Goal: Task Accomplishment & Management: Manage account settings

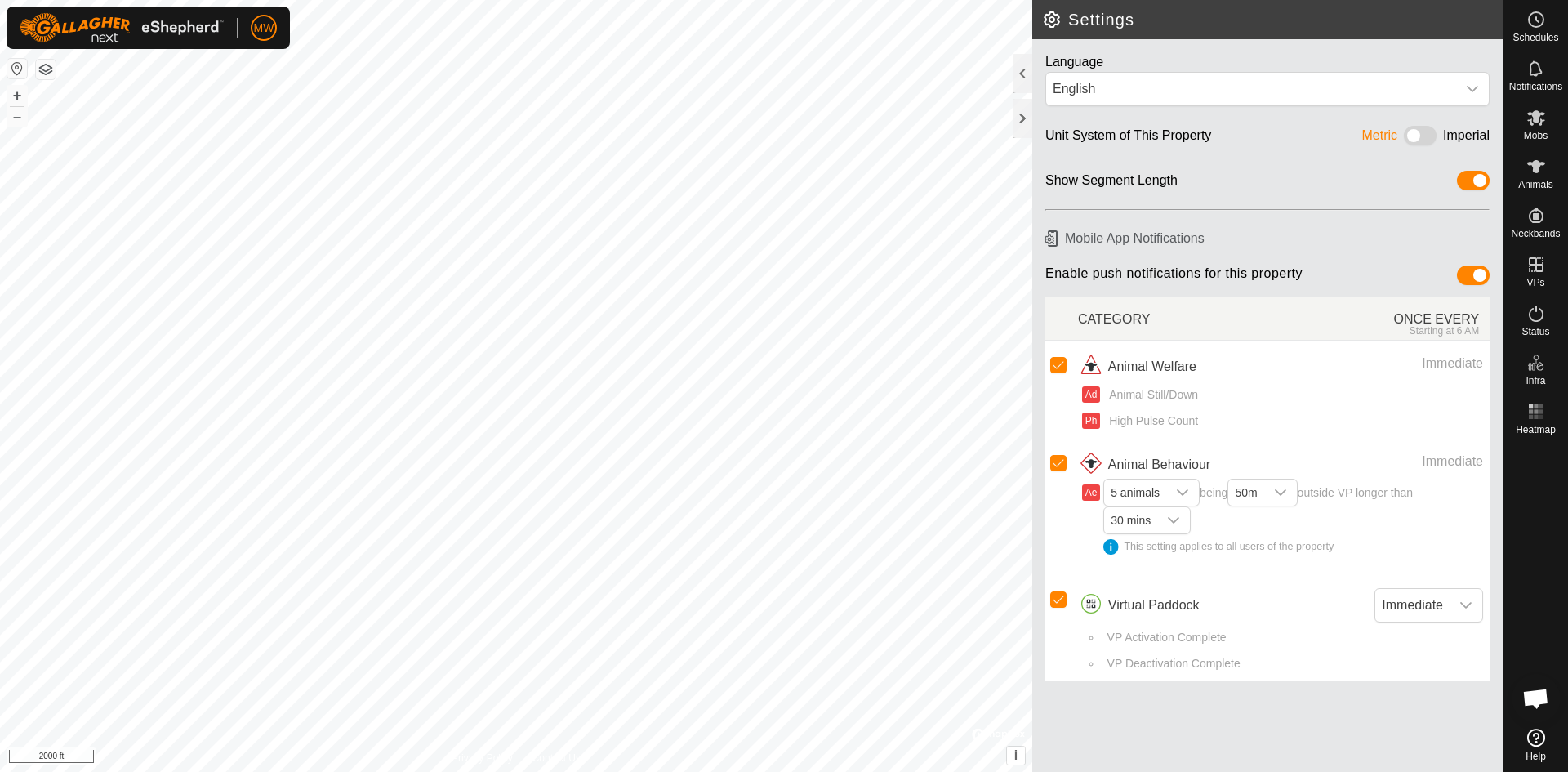
click at [42, 70] on button "button" at bounding box center [46, 70] width 20 height 20
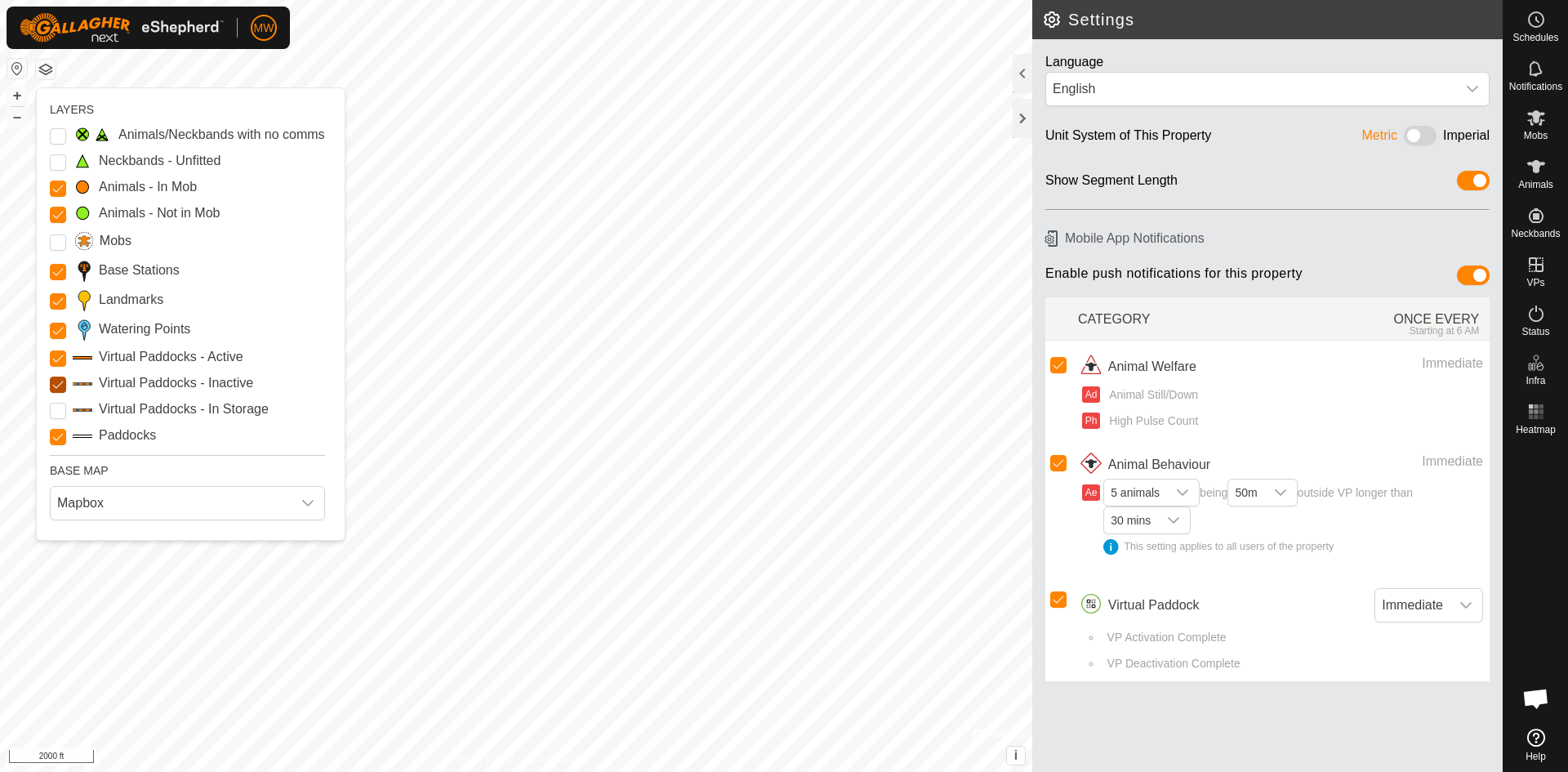
click at [58, 379] on Inactive "Virtual Paddocks - Inactive" at bounding box center [58, 384] width 17 height 17
click at [54, 328] on Points "Watering Points" at bounding box center [58, 331] width 17 height 17
click at [54, 270] on Stations "Base Stations" at bounding box center [58, 272] width 17 height 17
click at [56, 298] on input "Landmarks" at bounding box center [58, 302] width 17 height 17
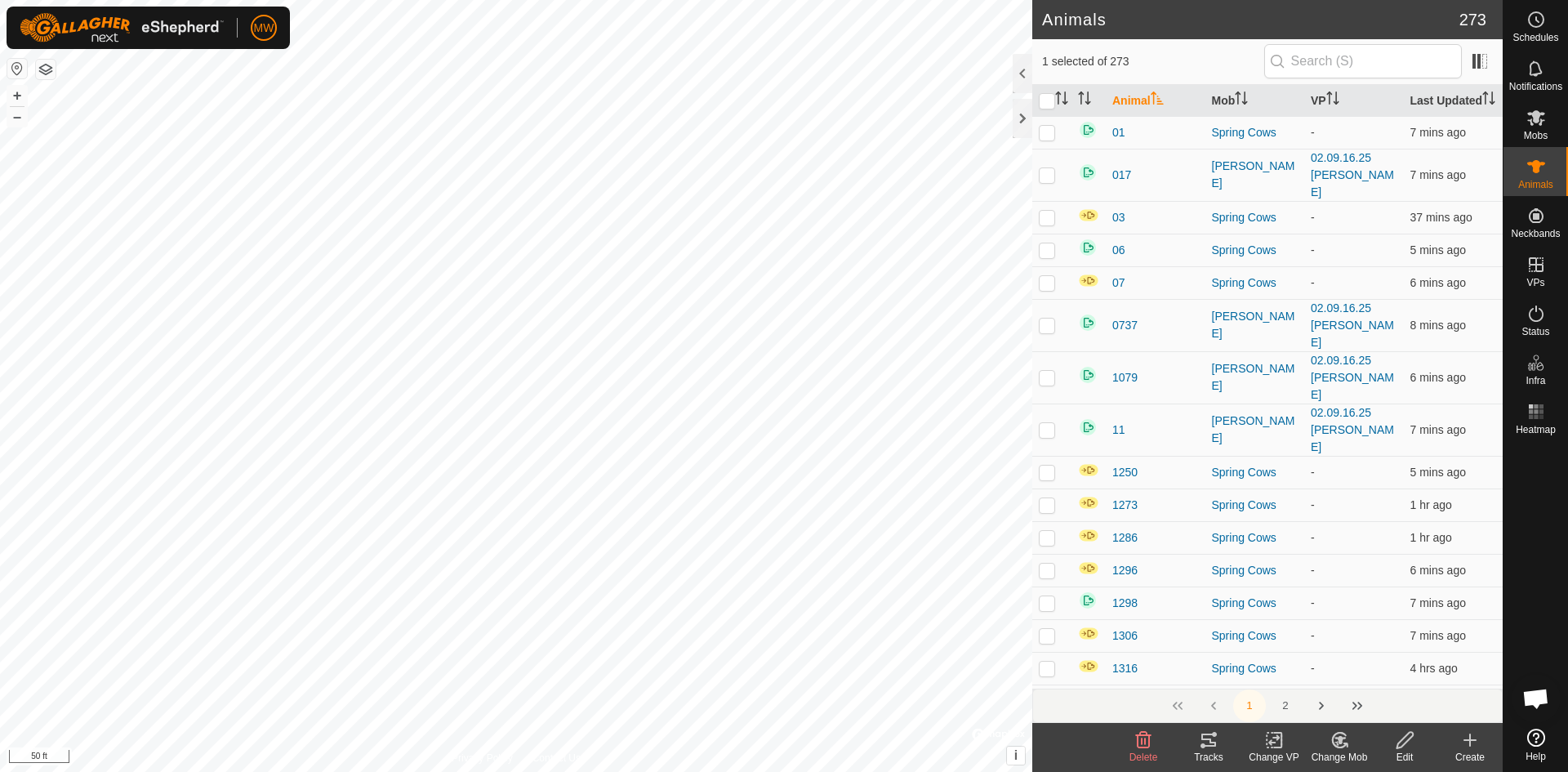
click at [1329, 735] on icon at bounding box center [1339, 740] width 21 height 20
click at [1361, 670] on link "Choose Mob..." at bounding box center [1387, 669] width 162 height 32
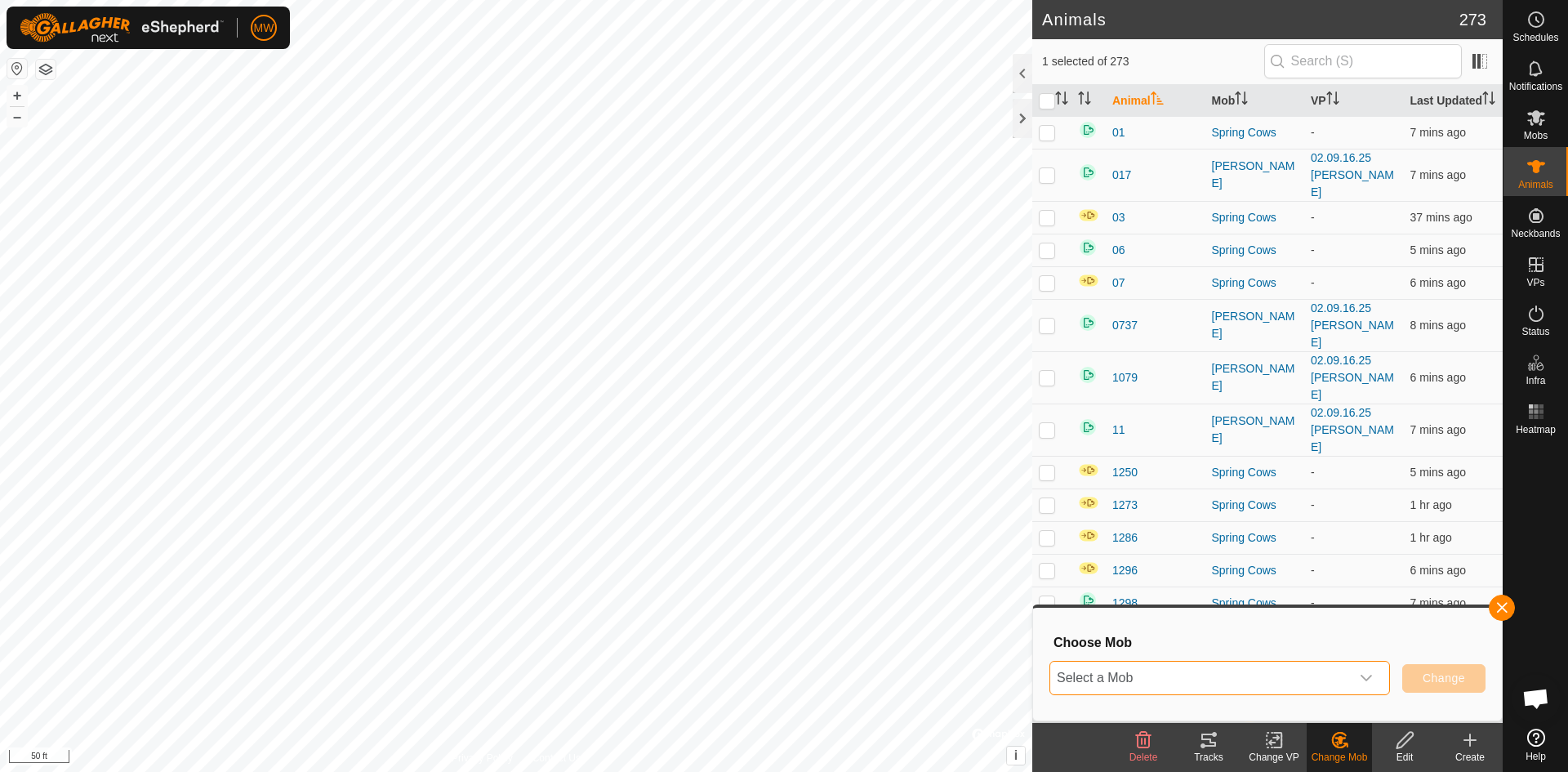
click at [1185, 675] on span "Select a Mob" at bounding box center [1200, 677] width 300 height 32
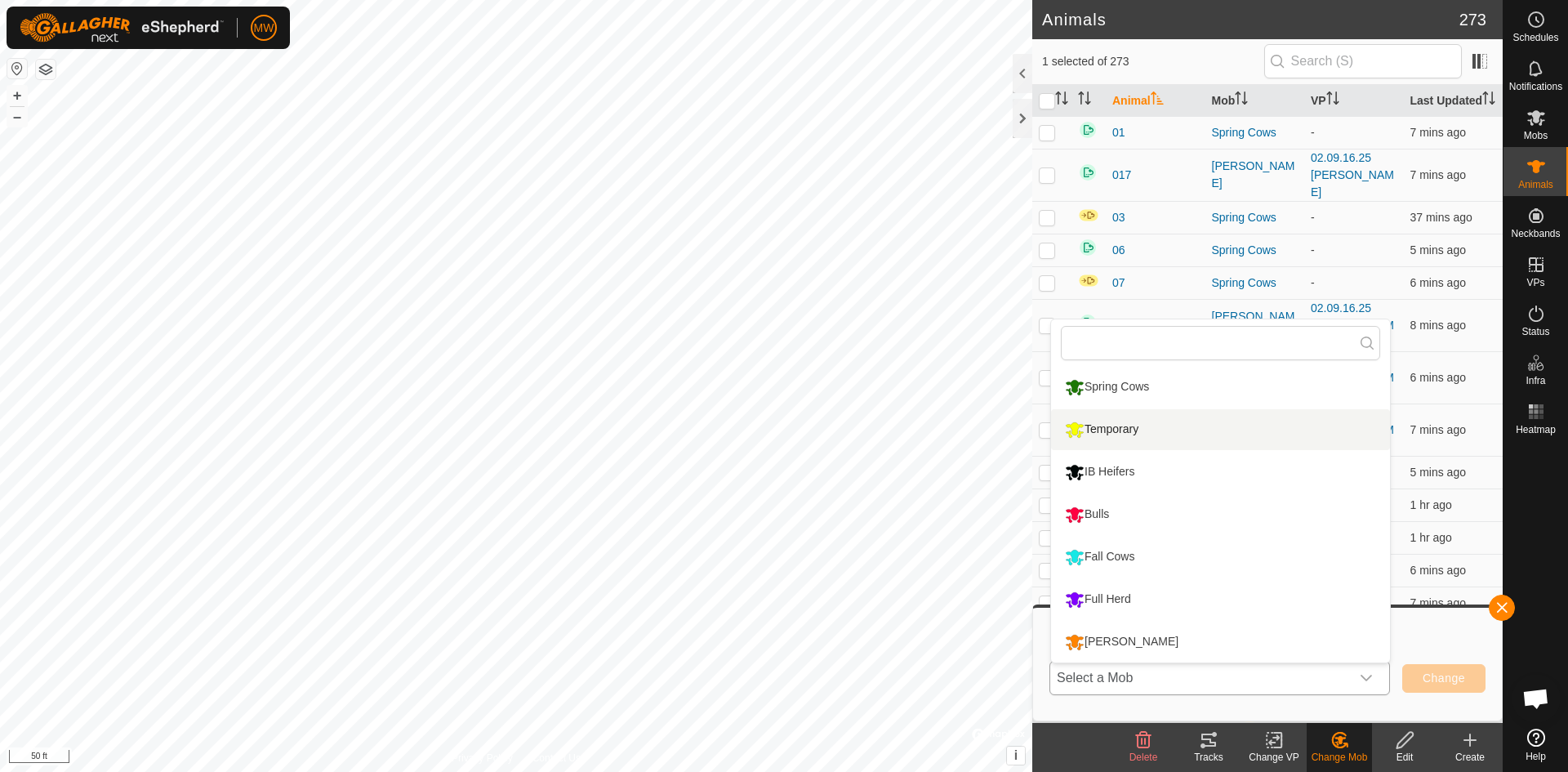
click at [1093, 429] on li "Temporary" at bounding box center [1220, 429] width 339 height 41
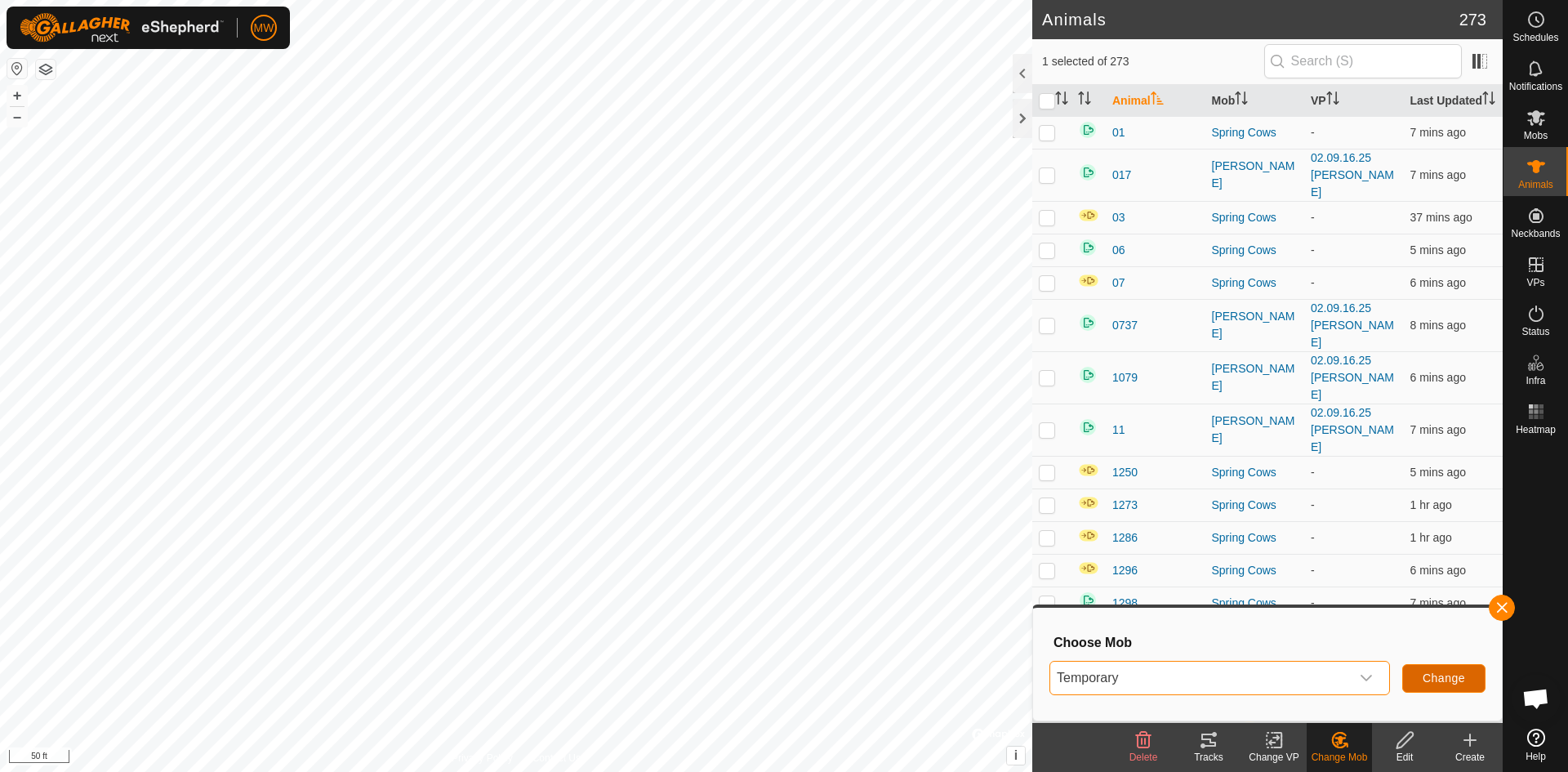
click at [1449, 677] on span "Change" at bounding box center [1443, 678] width 42 height 13
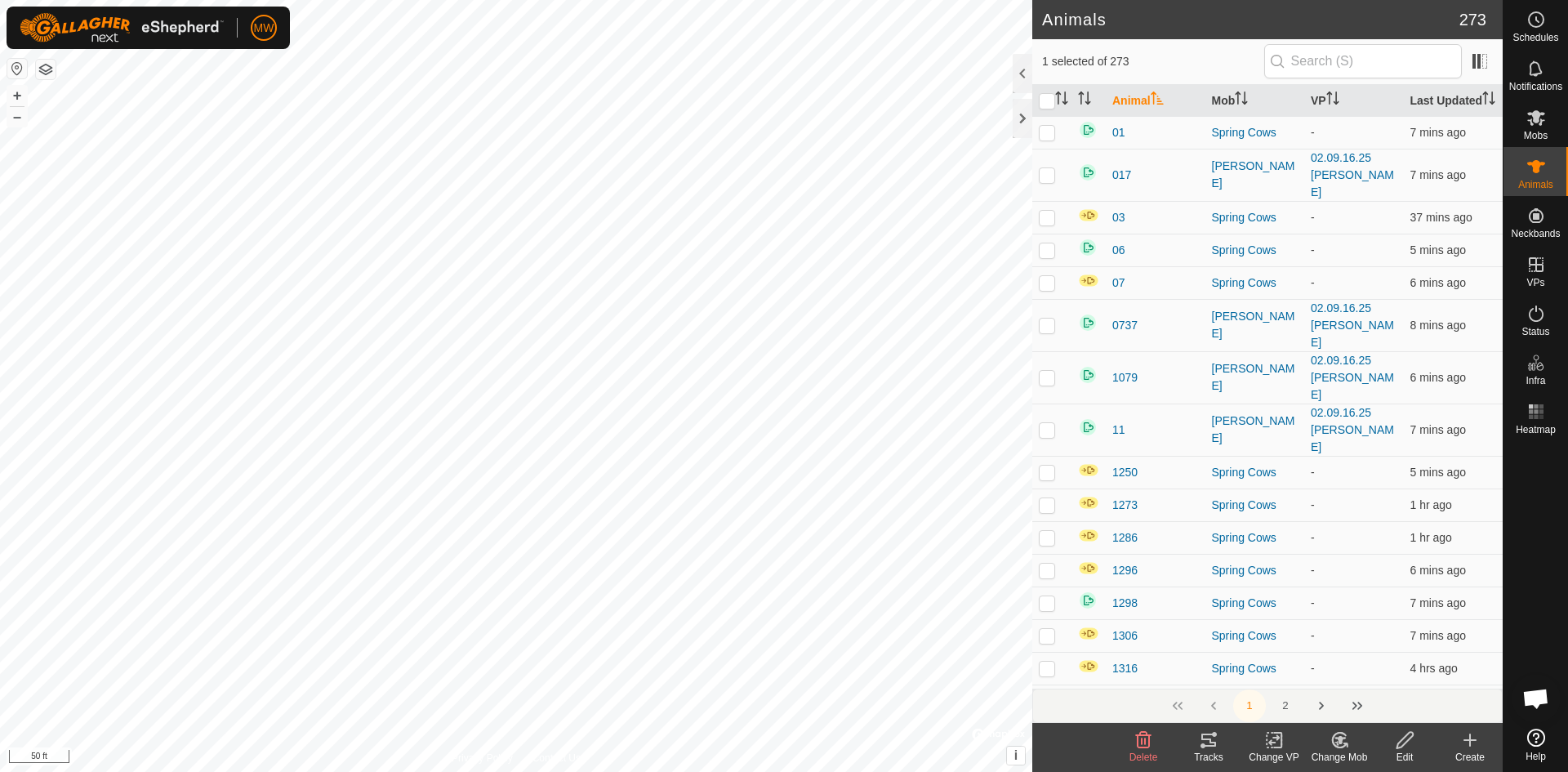
click at [1331, 739] on icon at bounding box center [1339, 740] width 21 height 20
click at [1370, 668] on link "Choose Mob..." at bounding box center [1387, 669] width 162 height 32
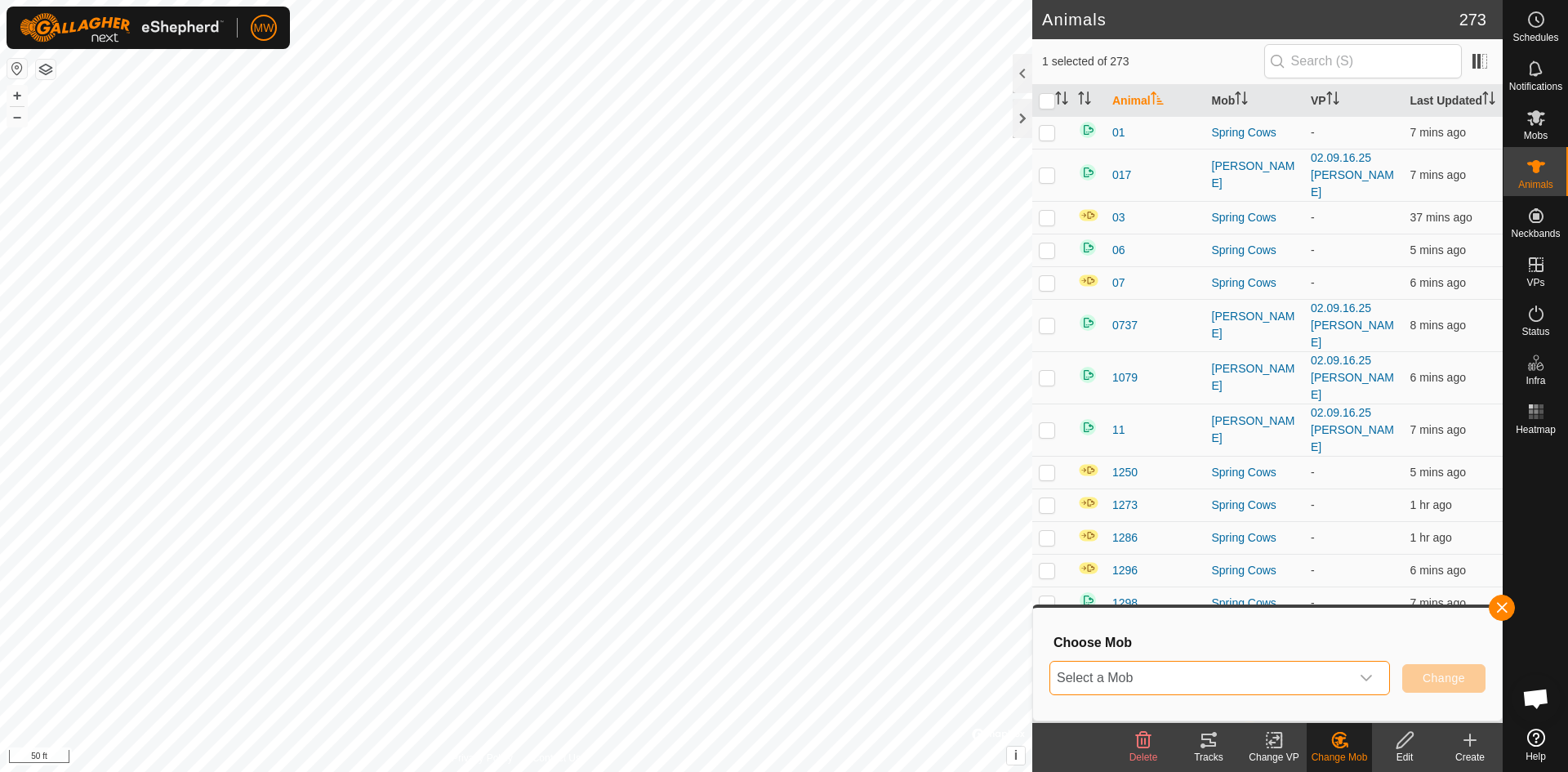
click at [1204, 671] on span "Select a Mob" at bounding box center [1200, 677] width 300 height 32
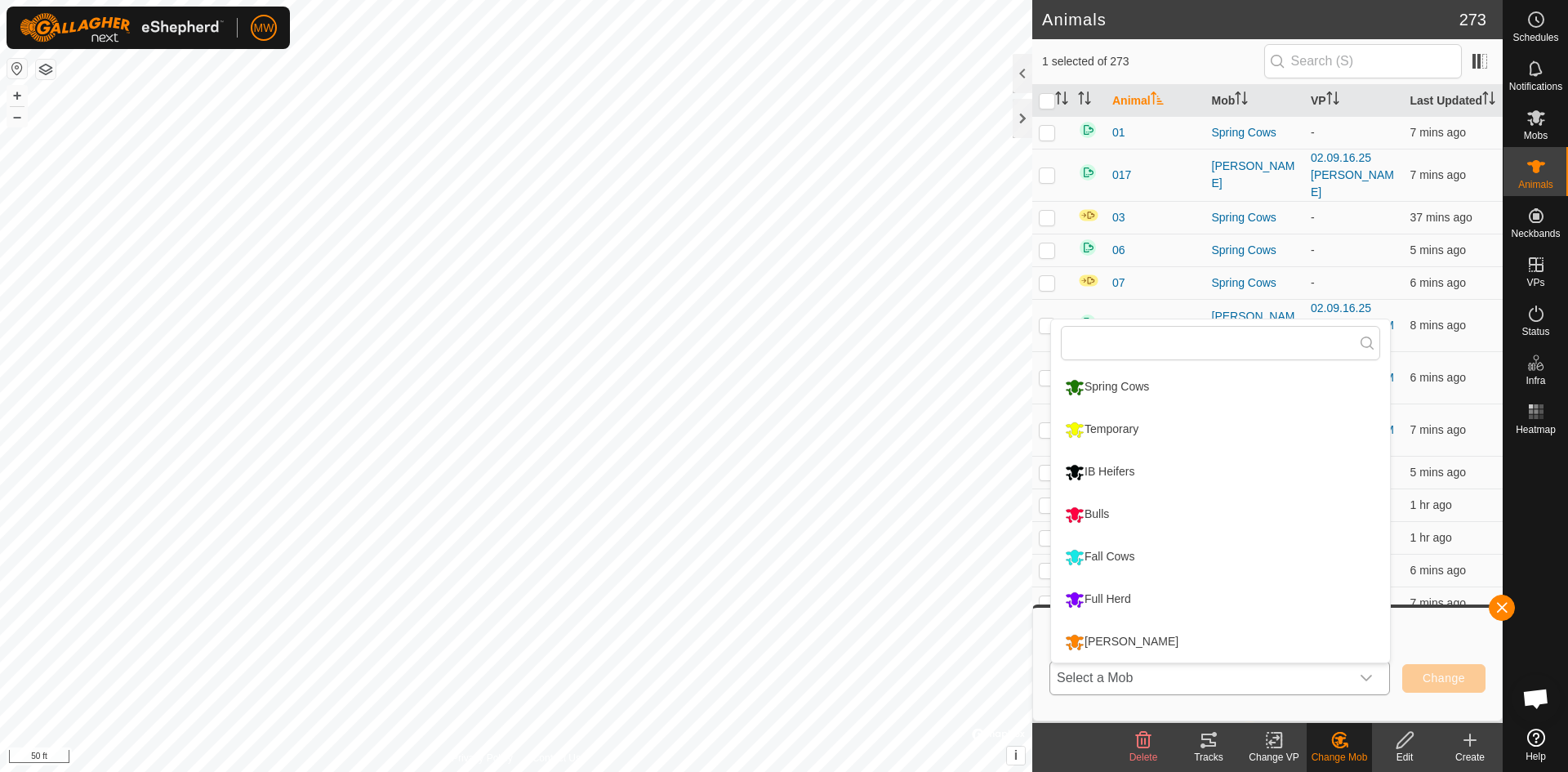
click at [1117, 426] on li "Temporary" at bounding box center [1220, 429] width 339 height 41
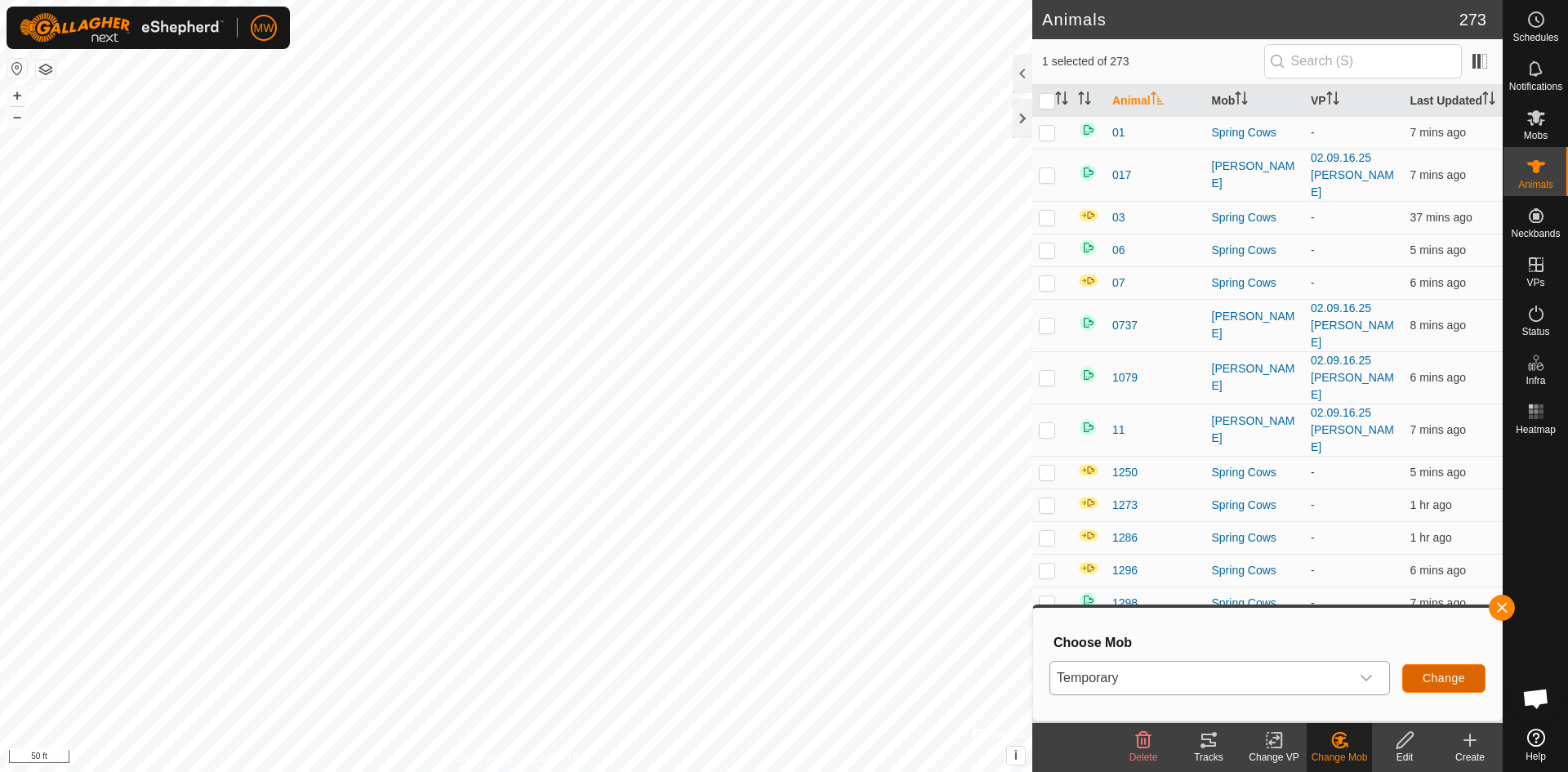
click at [1431, 684] on span "Change" at bounding box center [1443, 678] width 42 height 13
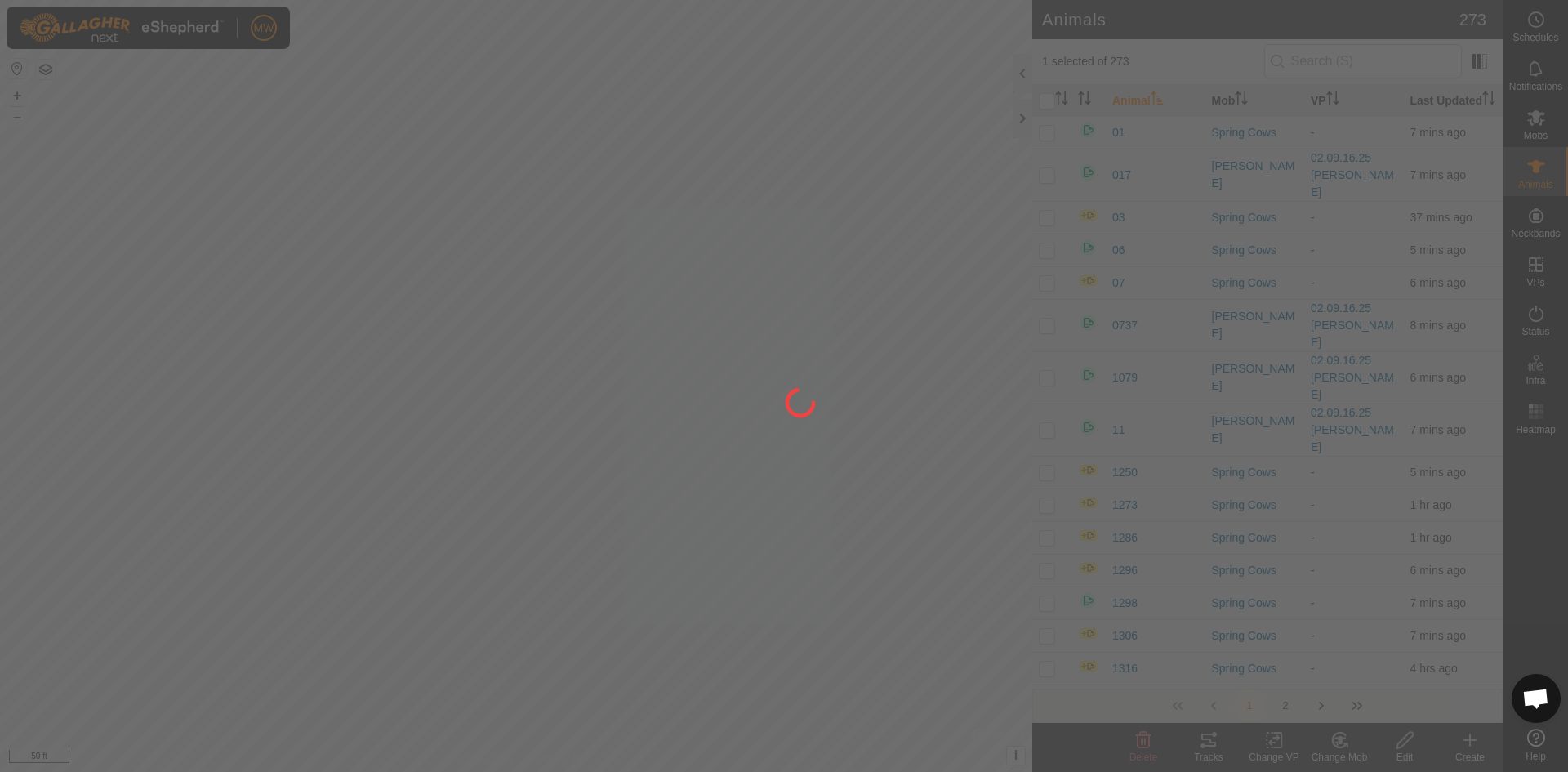
checkbox input "false"
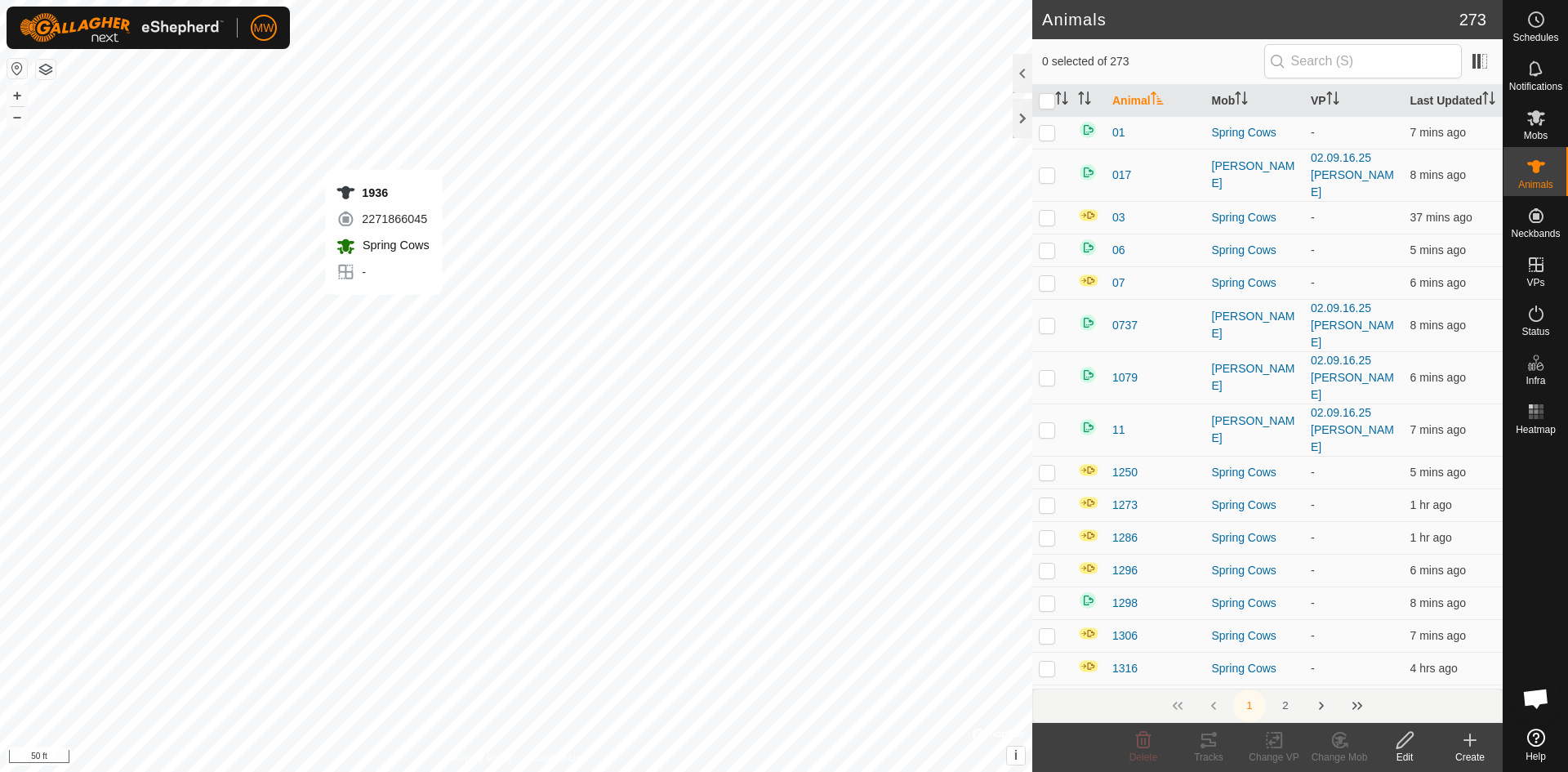
checkbox input "true"
click at [1348, 746] on icon at bounding box center [1339, 740] width 21 height 20
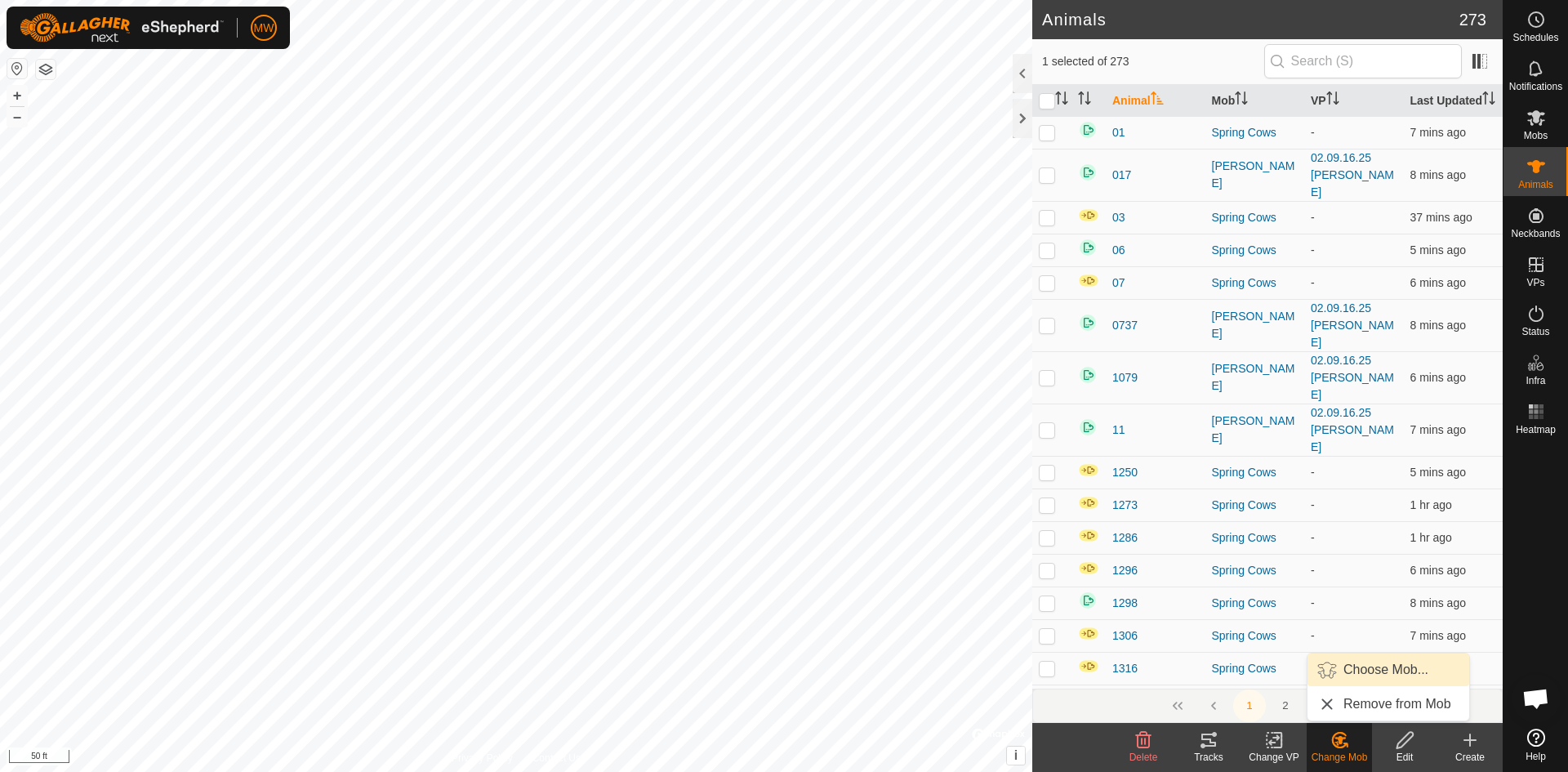
click at [1369, 669] on link "Choose Mob..." at bounding box center [1387, 669] width 162 height 32
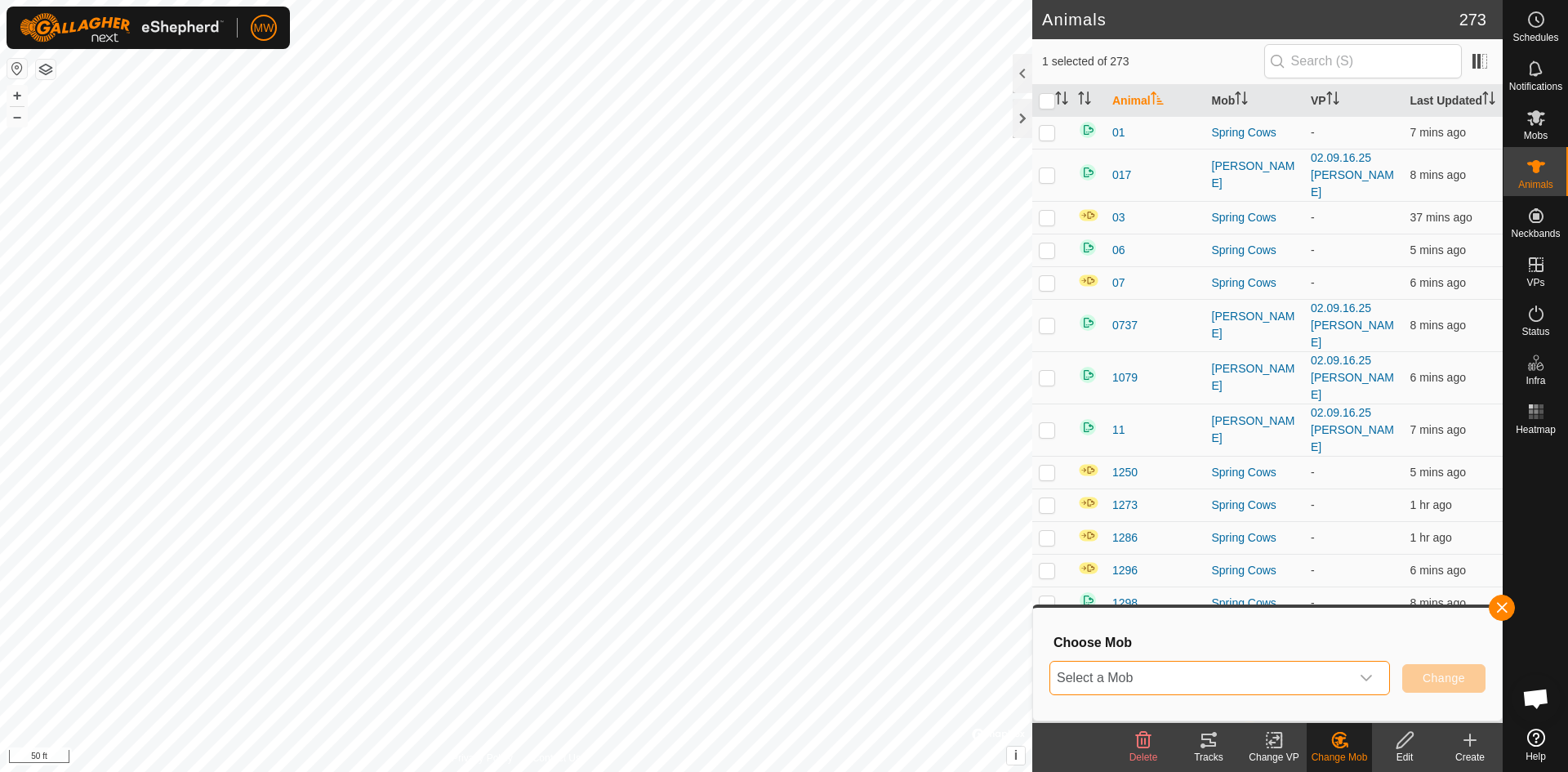
click at [1146, 674] on span "Select a Mob" at bounding box center [1200, 677] width 300 height 32
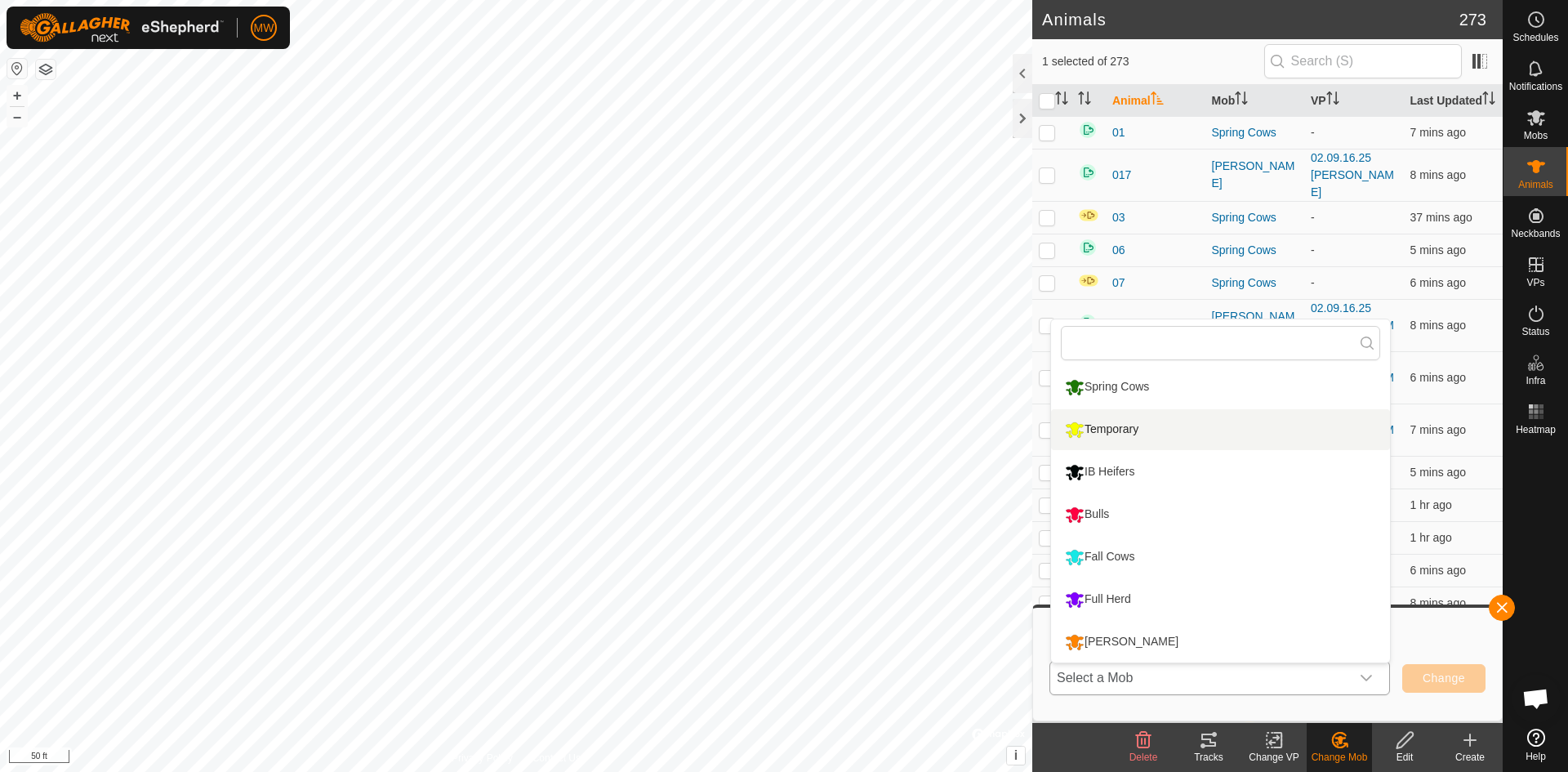
click at [1112, 432] on li "Temporary" at bounding box center [1220, 429] width 339 height 41
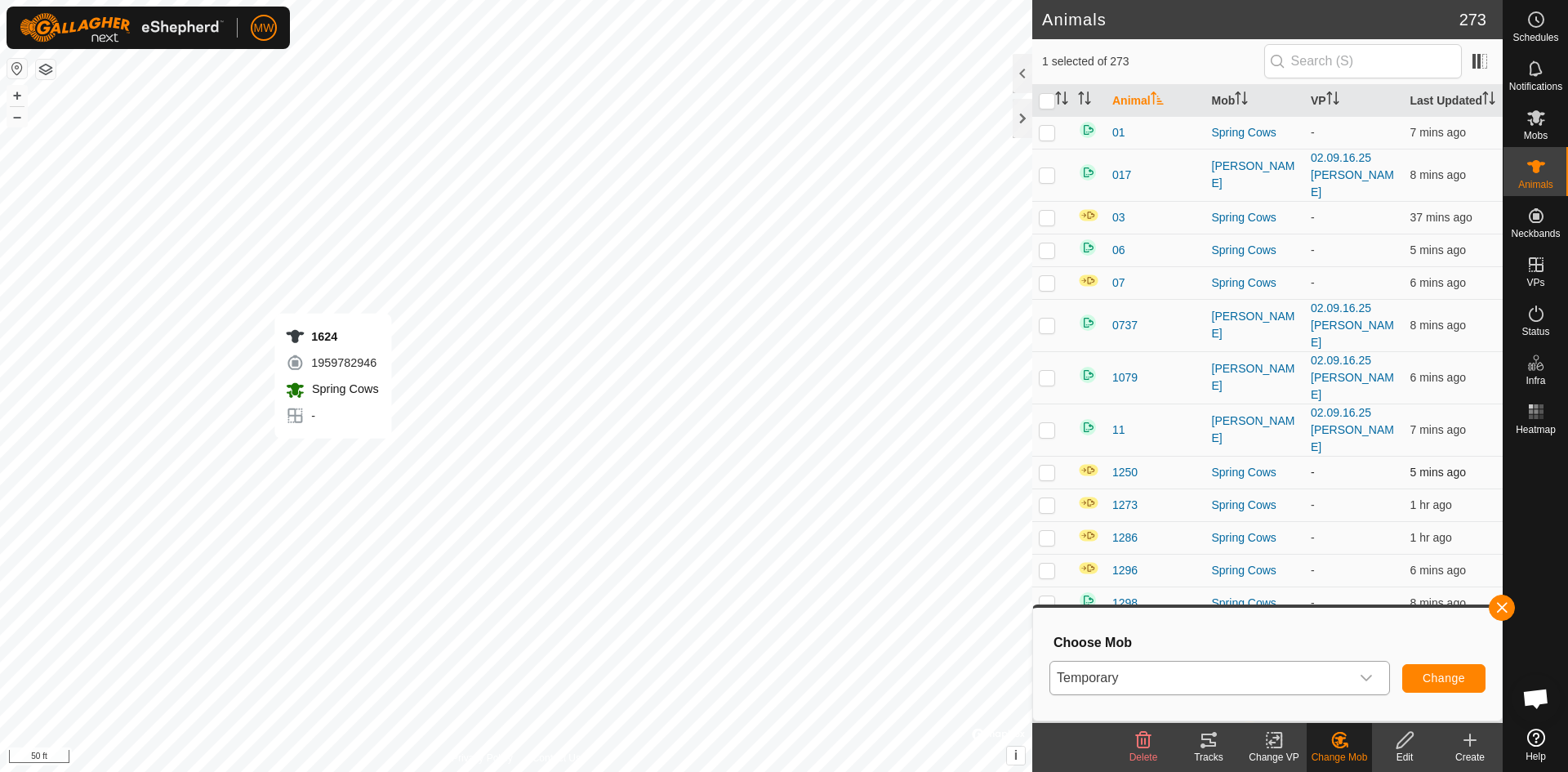
checkbox input "true"
checkbox input "false"
click at [1445, 682] on span "Change" at bounding box center [1443, 678] width 42 height 13
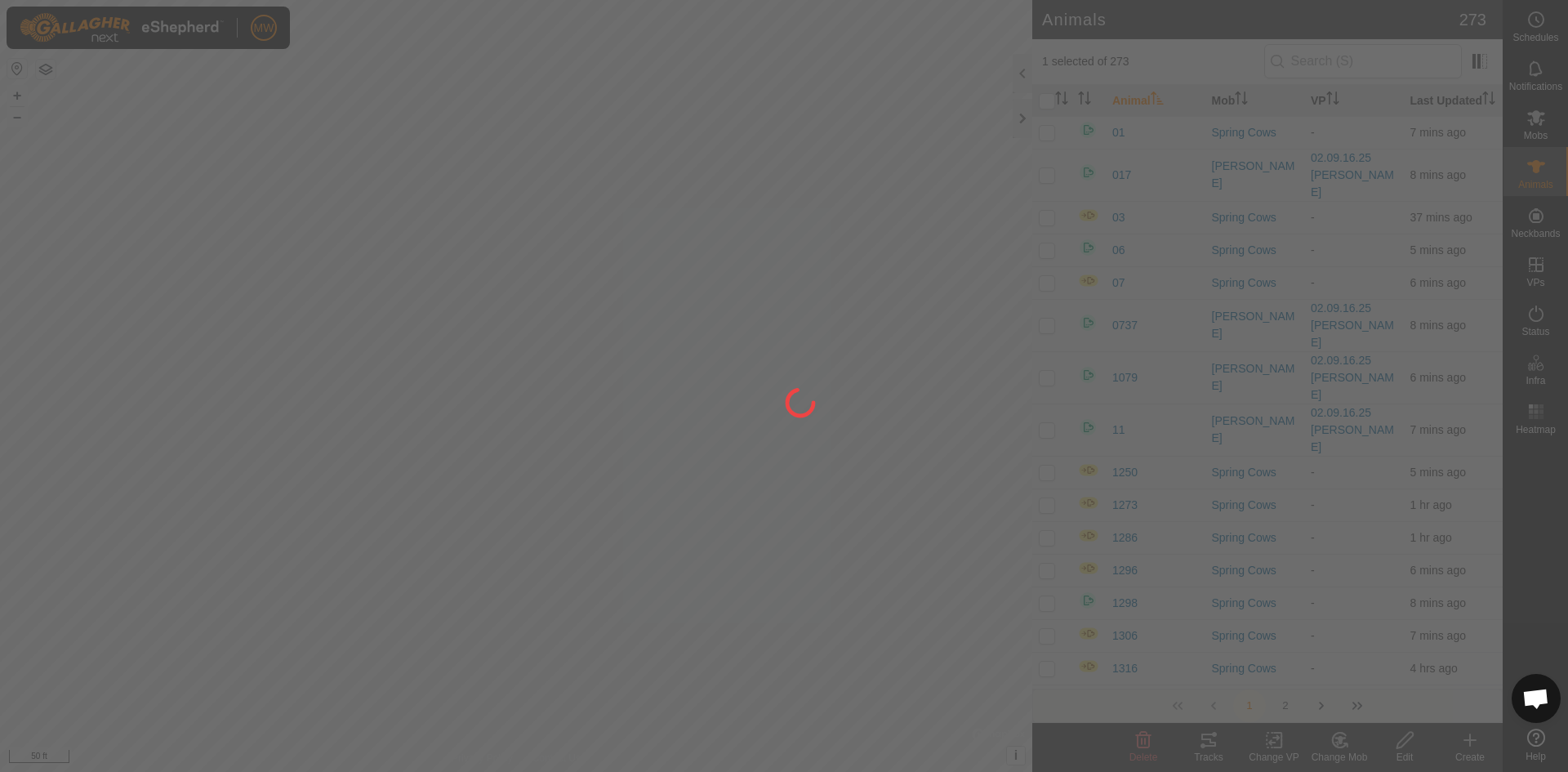
checkbox input "false"
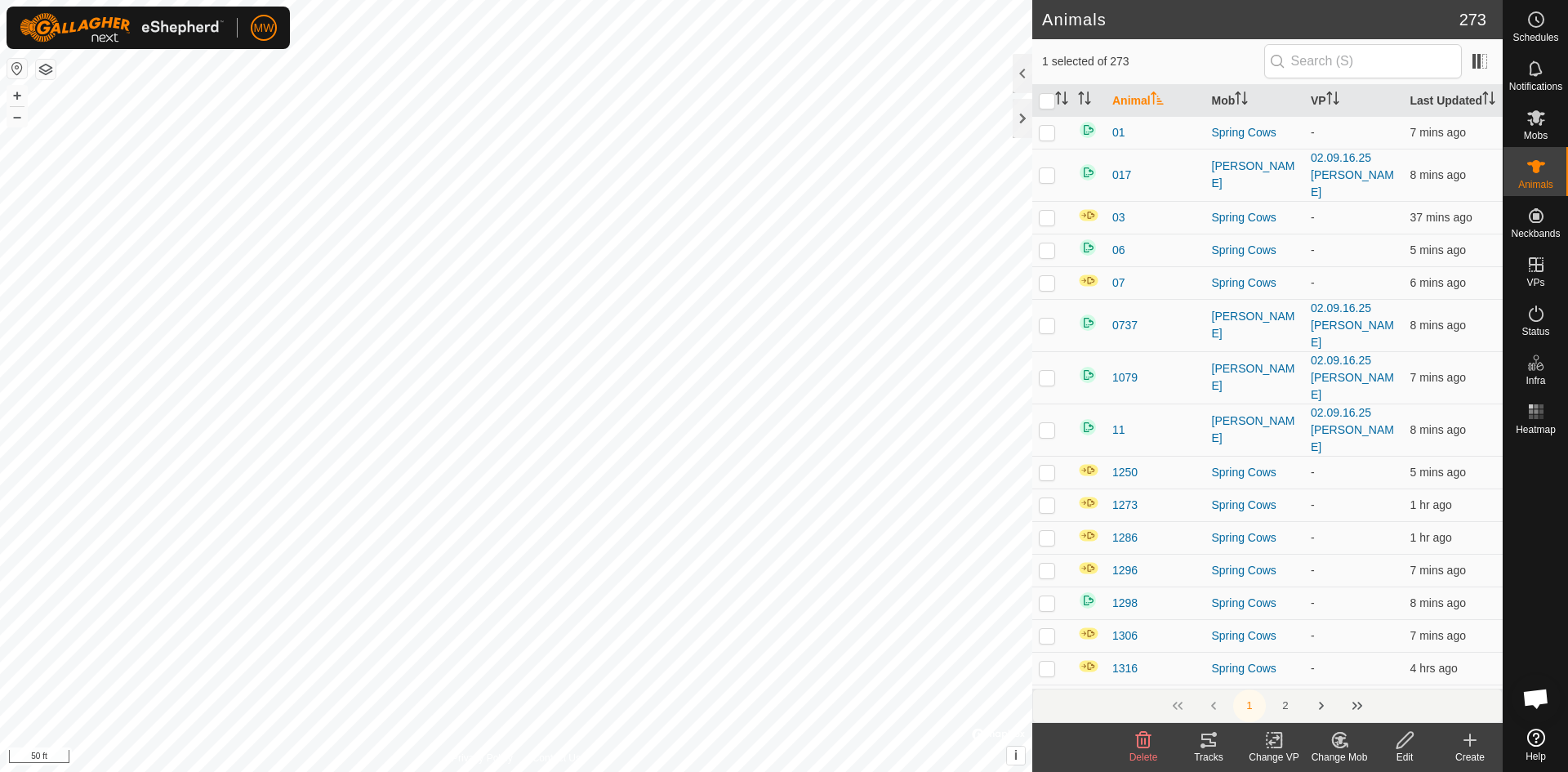
click at [1276, 746] on icon at bounding box center [1277, 740] width 7 height 15
click at [1301, 665] on link "Choose VP..." at bounding box center [1322, 669] width 162 height 32
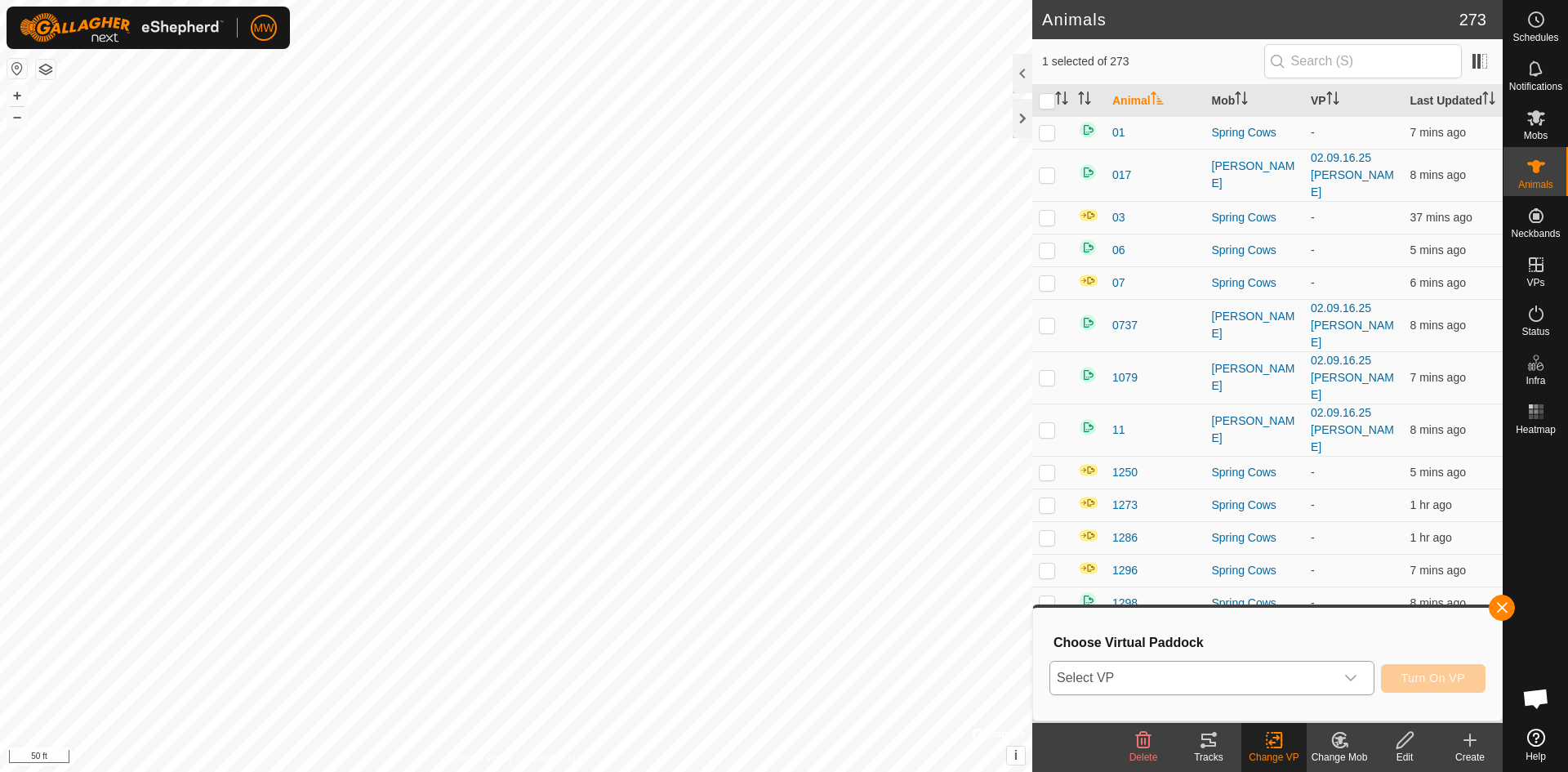
click at [1277, 681] on span "Select VP" at bounding box center [1192, 677] width 284 height 32
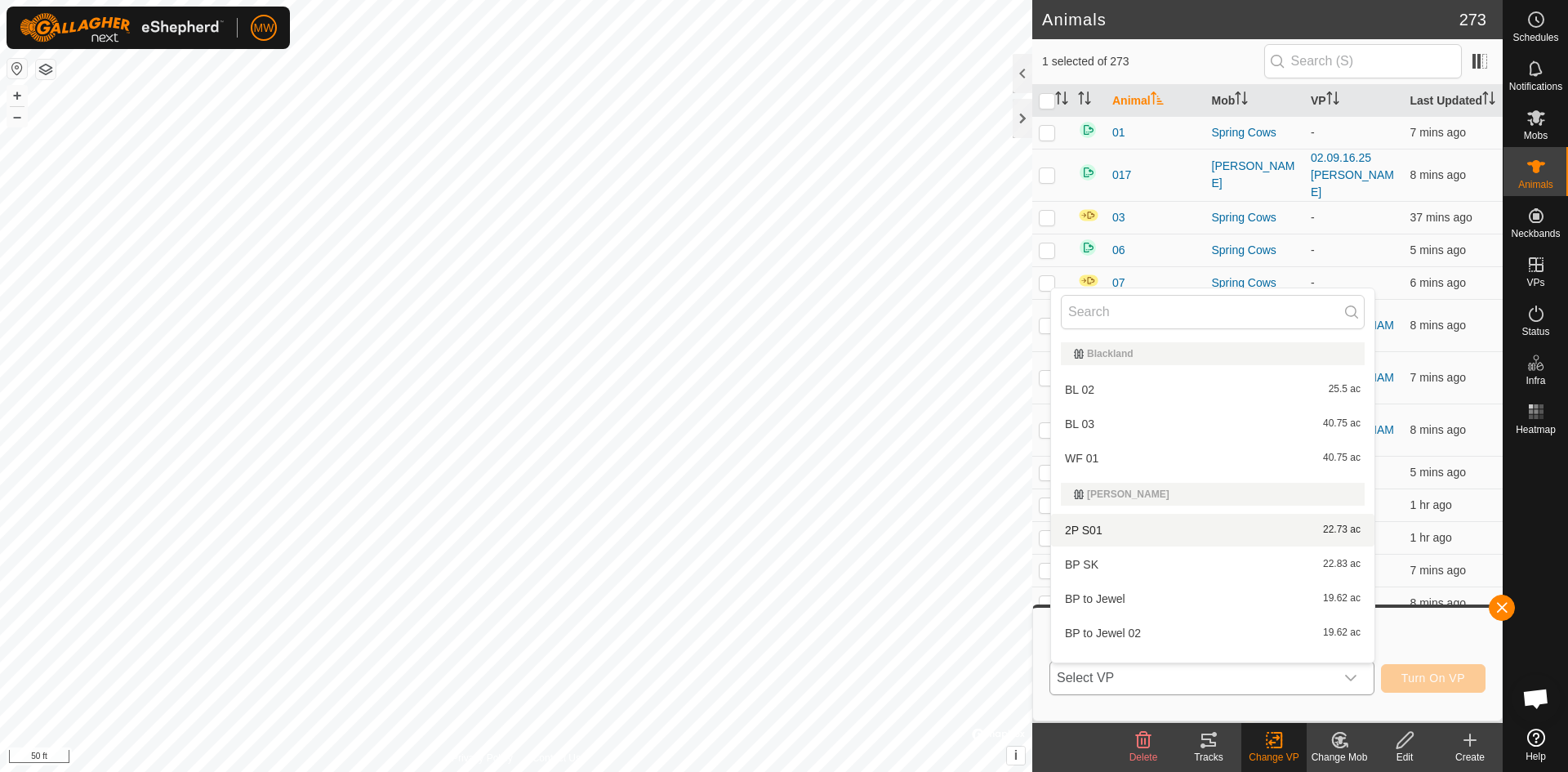
scroll to position [22, 0]
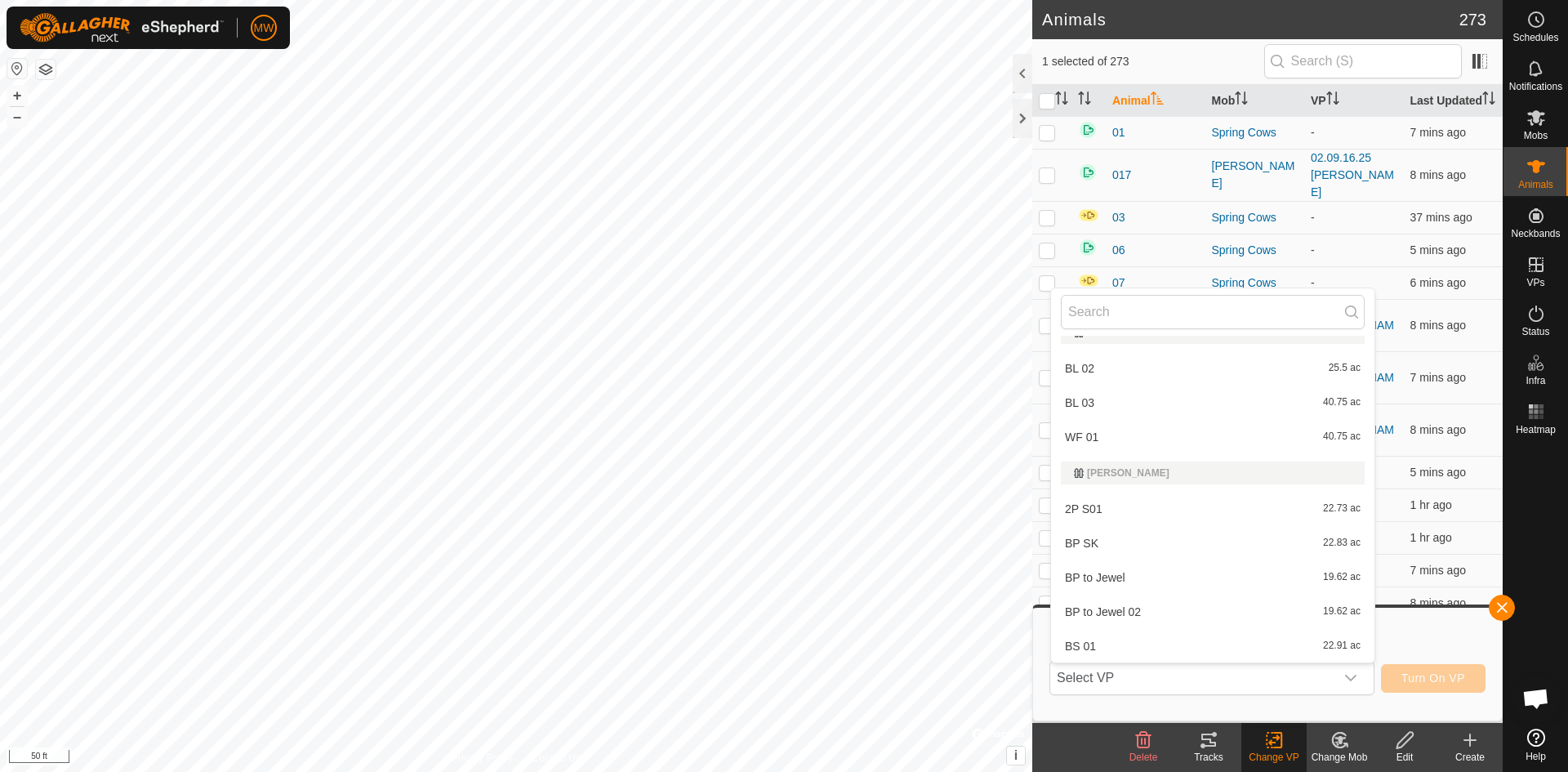
click at [1338, 750] on div "Change Mob" at bounding box center [1339, 757] width 65 height 15
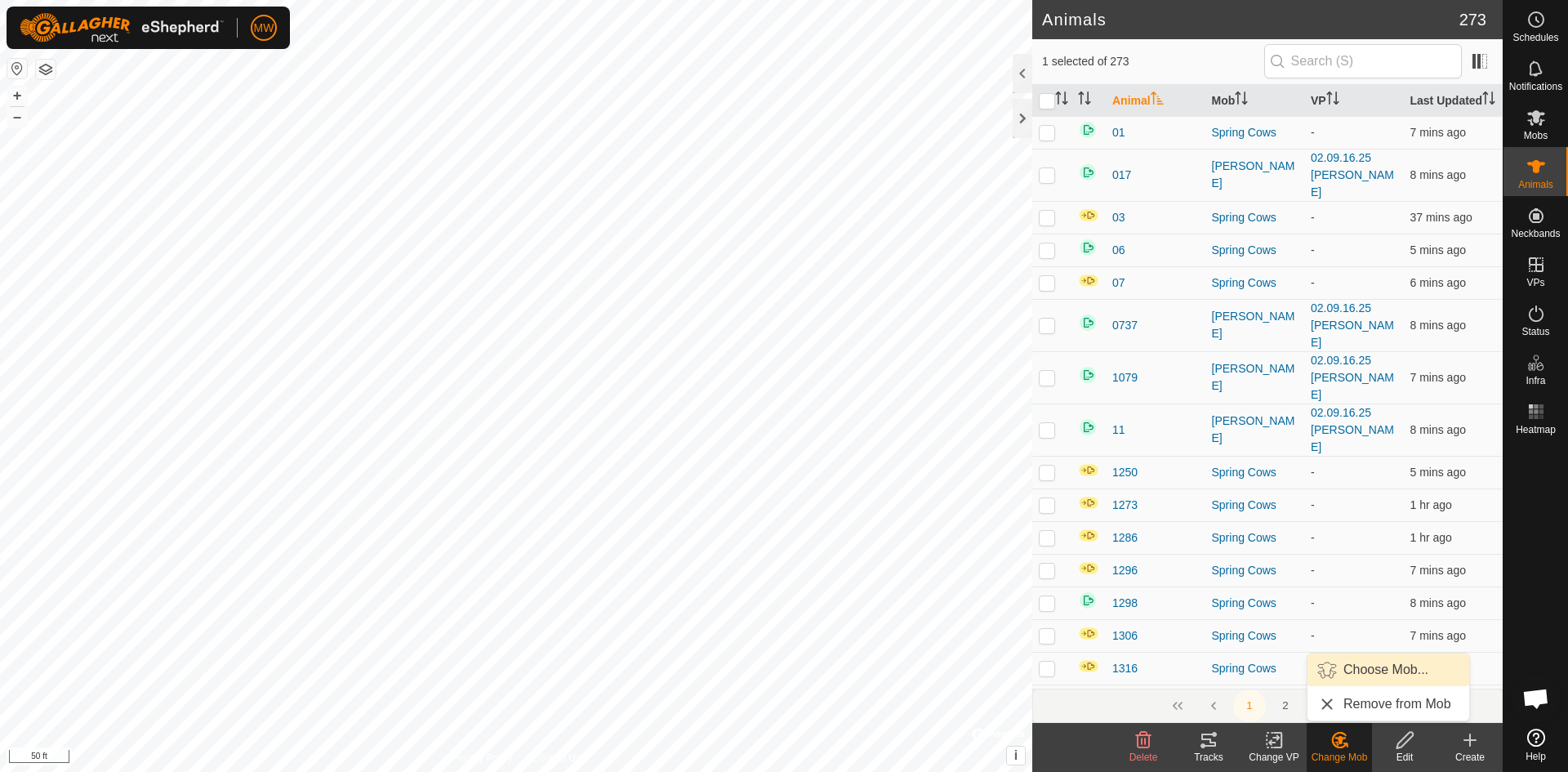
click at [1353, 668] on link "Choose Mob..." at bounding box center [1387, 669] width 162 height 32
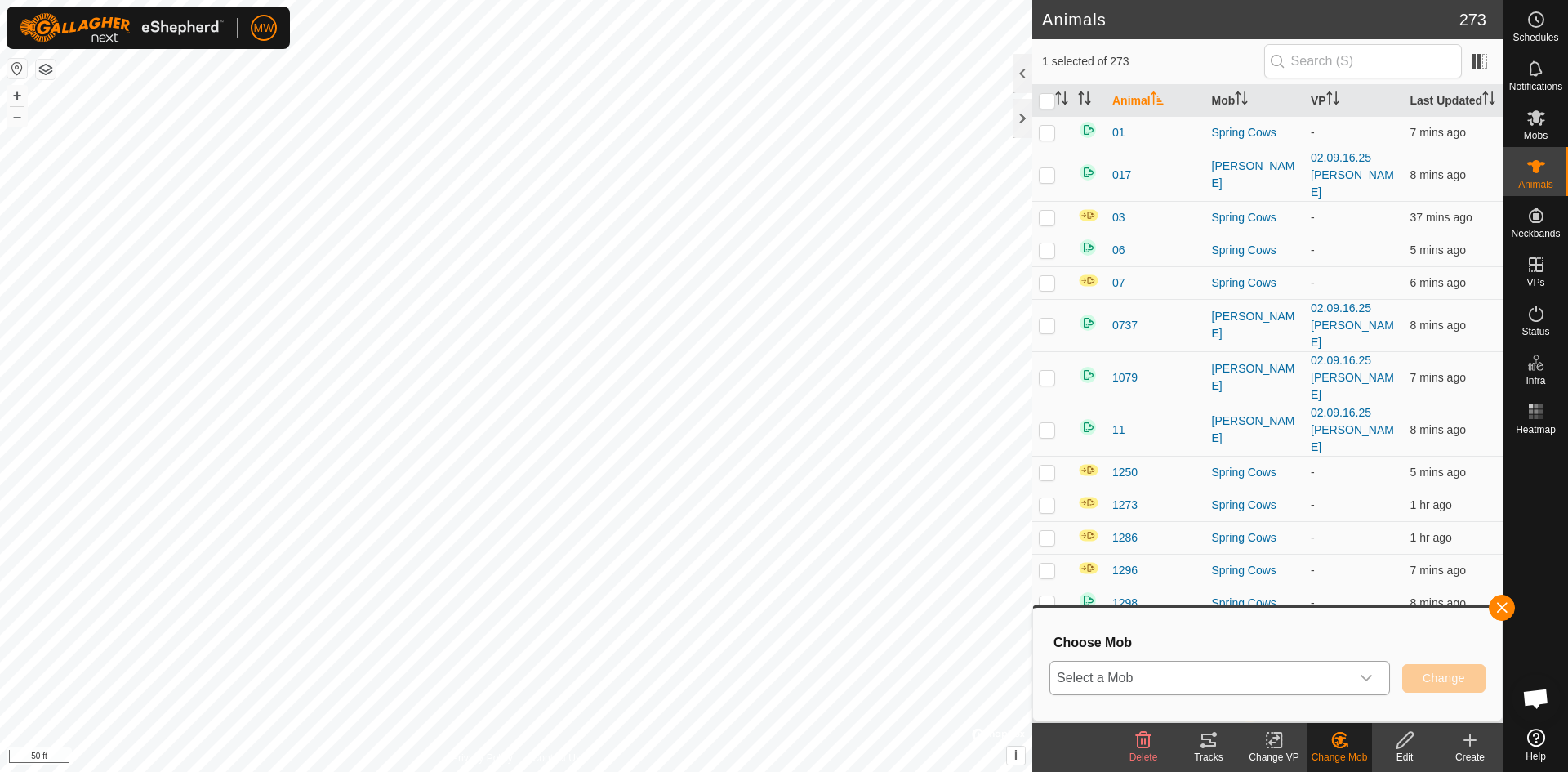
click at [1265, 669] on span "Select a Mob" at bounding box center [1200, 677] width 300 height 32
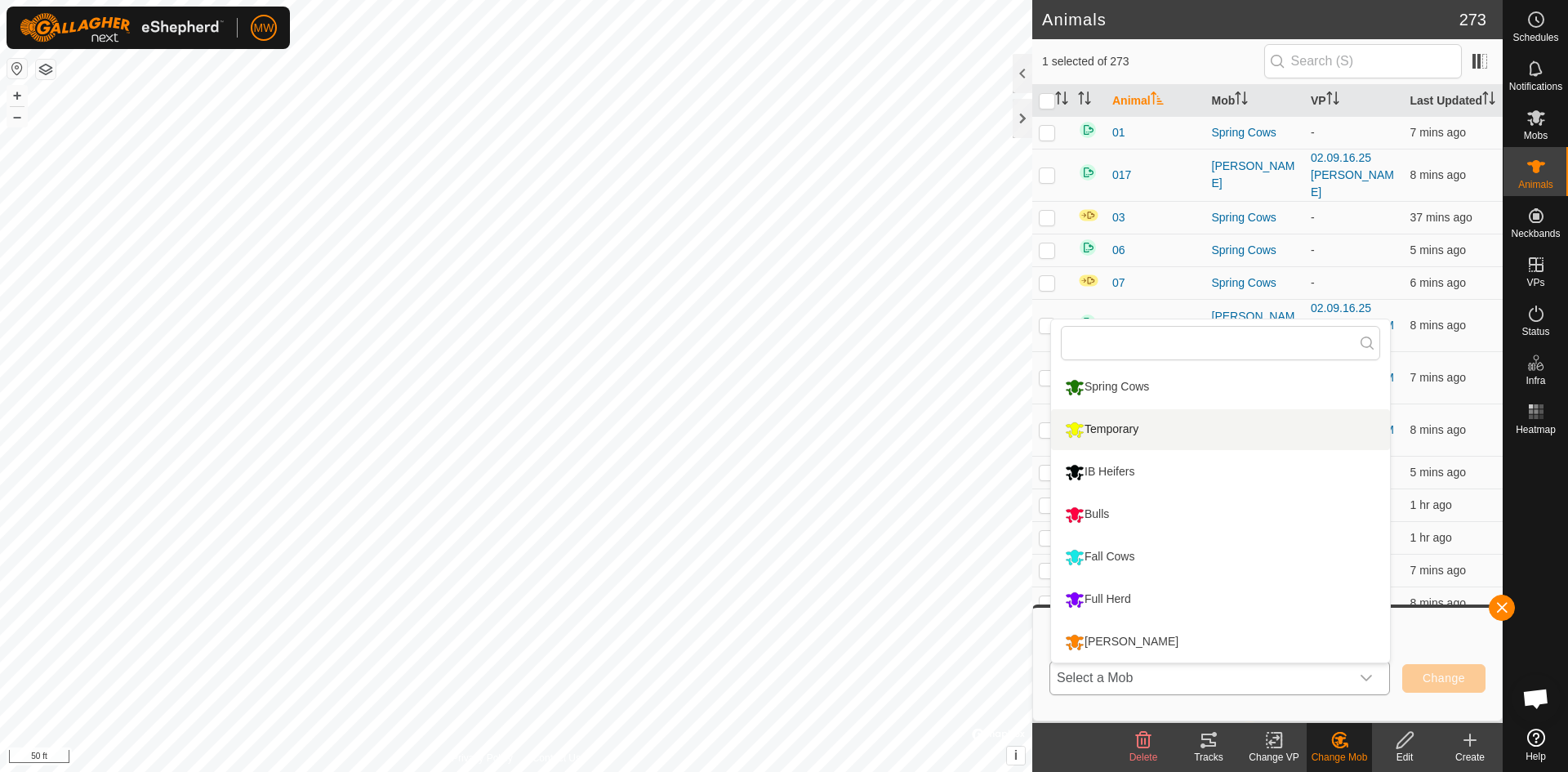
click at [1099, 428] on li "Temporary" at bounding box center [1220, 429] width 339 height 41
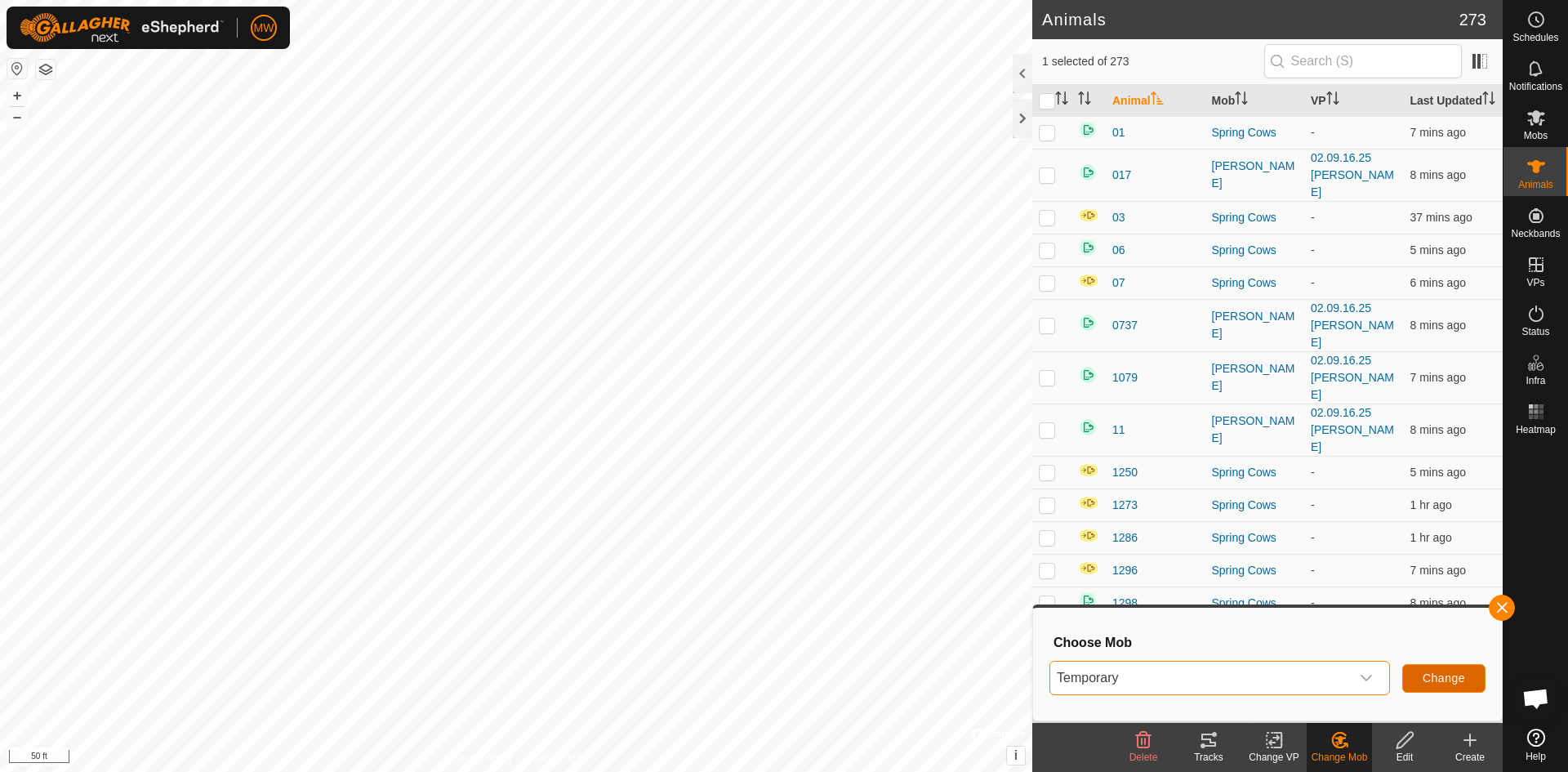
click at [1440, 675] on span "Change" at bounding box center [1443, 678] width 42 height 13
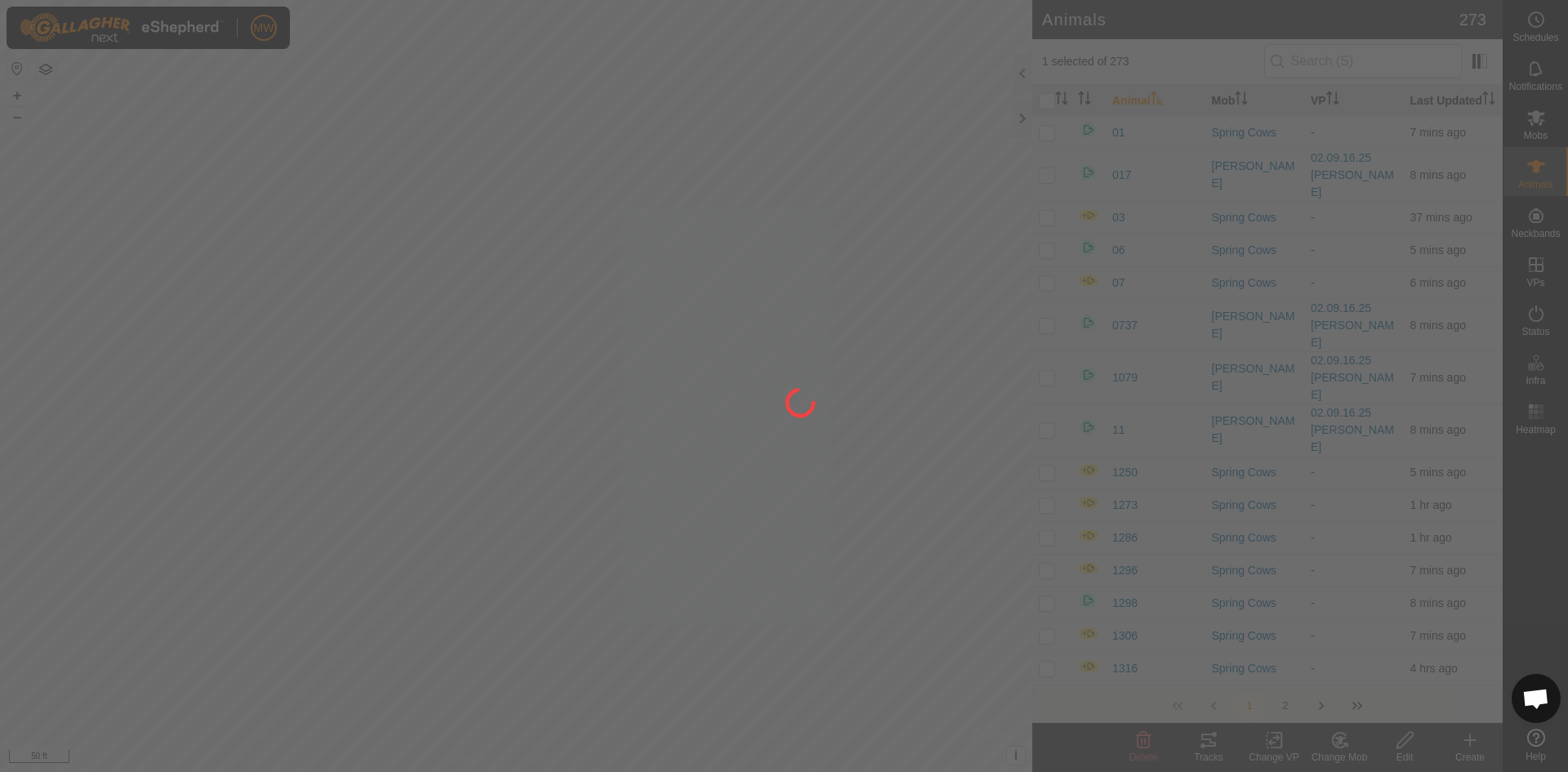
checkbox input "false"
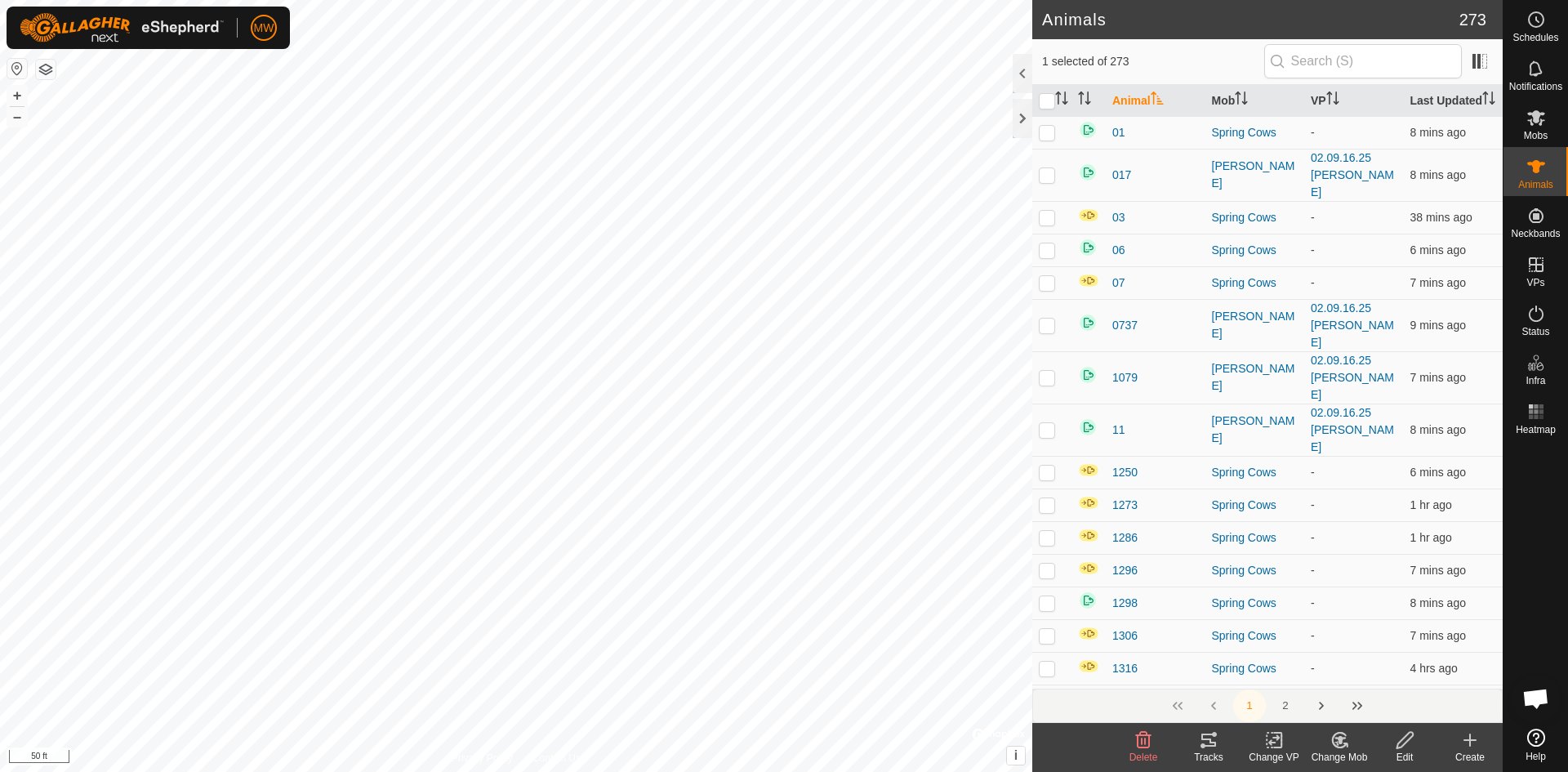
click at [1346, 745] on icon at bounding box center [1345, 745] width 3 height 3
click at [1364, 665] on link "Choose Mob..." at bounding box center [1387, 669] width 162 height 32
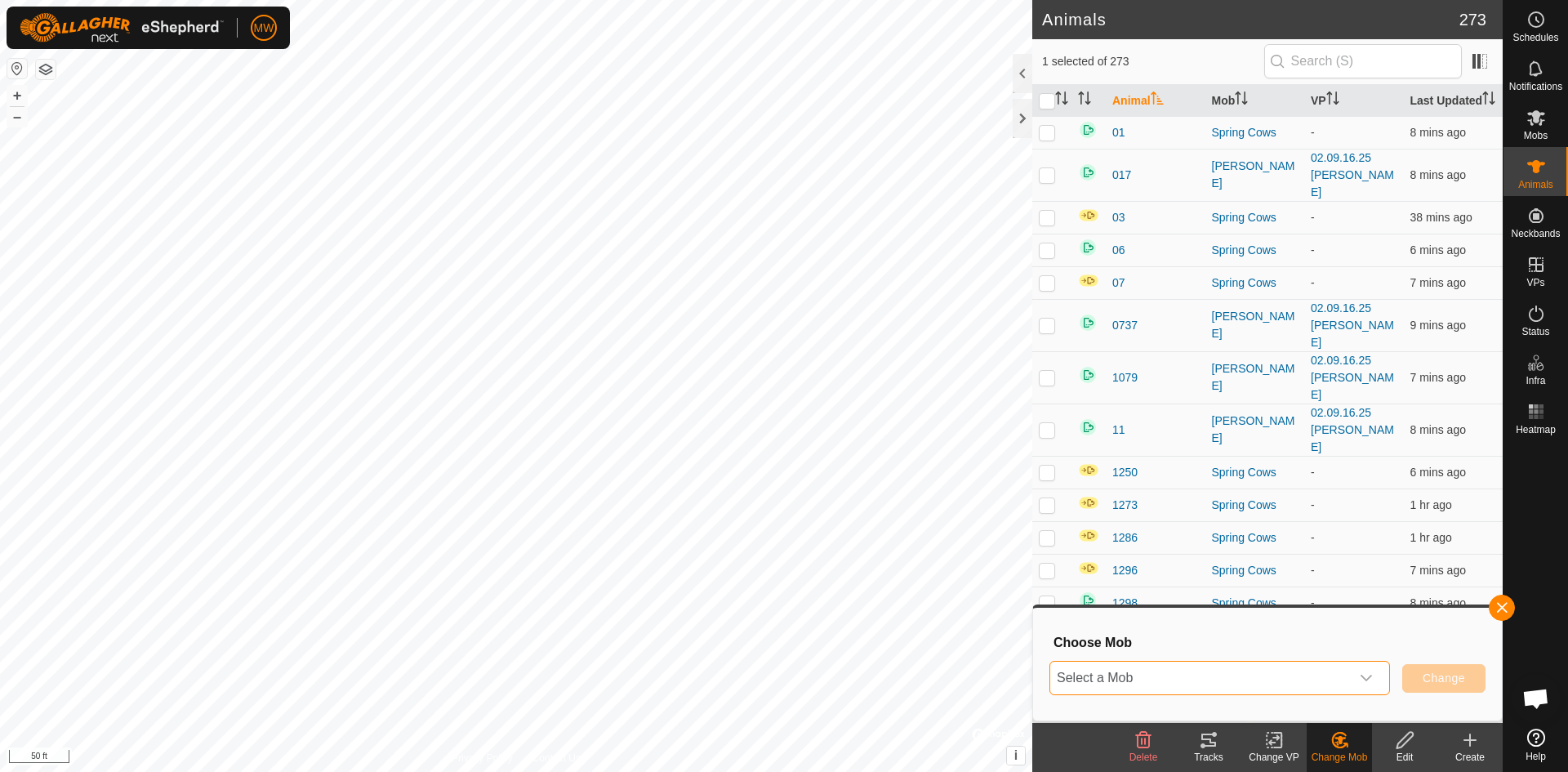
click at [1235, 674] on span "Select a Mob" at bounding box center [1200, 677] width 300 height 32
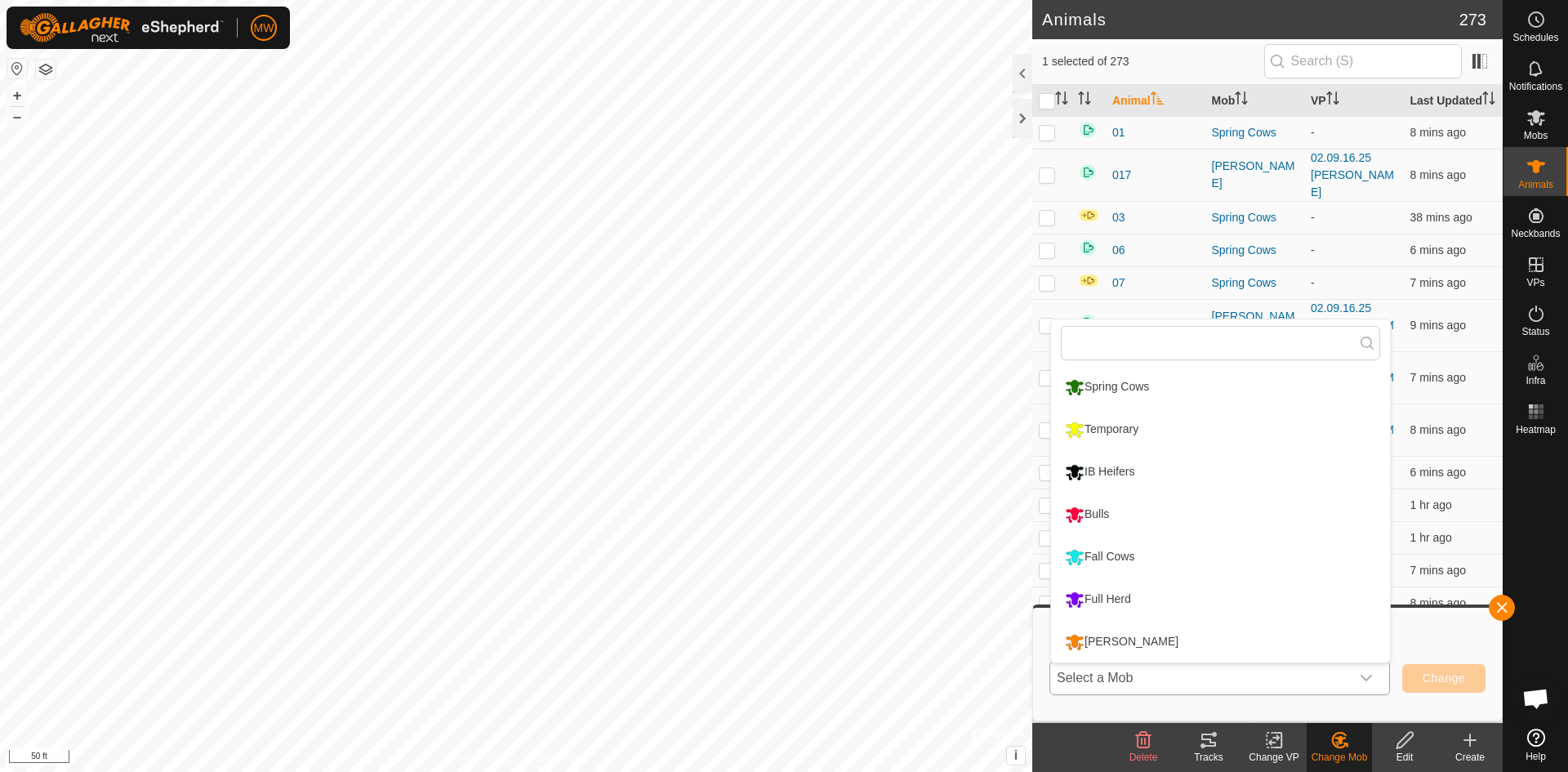
click at [1112, 428] on li "Temporary" at bounding box center [1220, 429] width 339 height 41
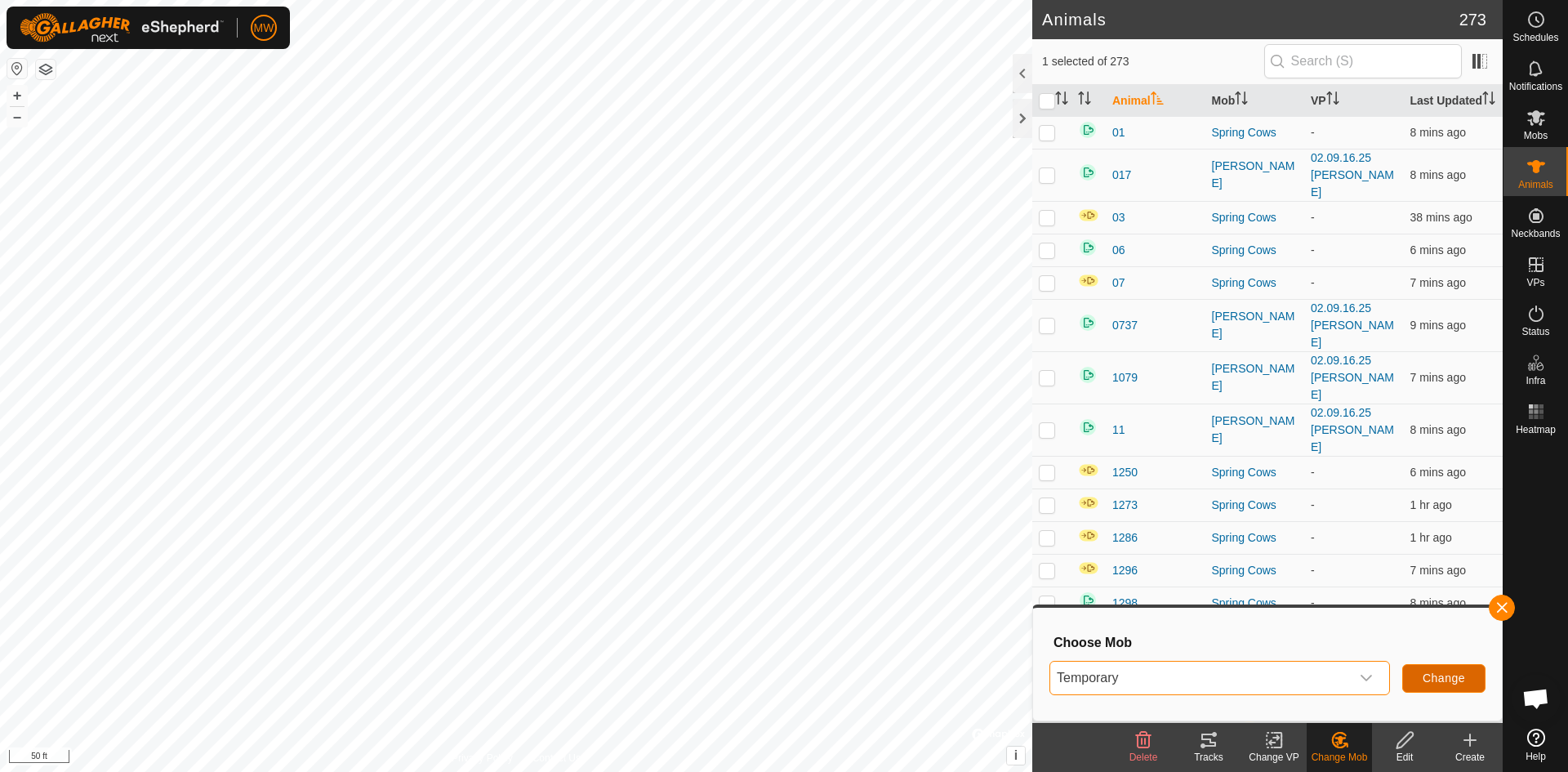
click at [1463, 680] on span "Change" at bounding box center [1443, 678] width 42 height 13
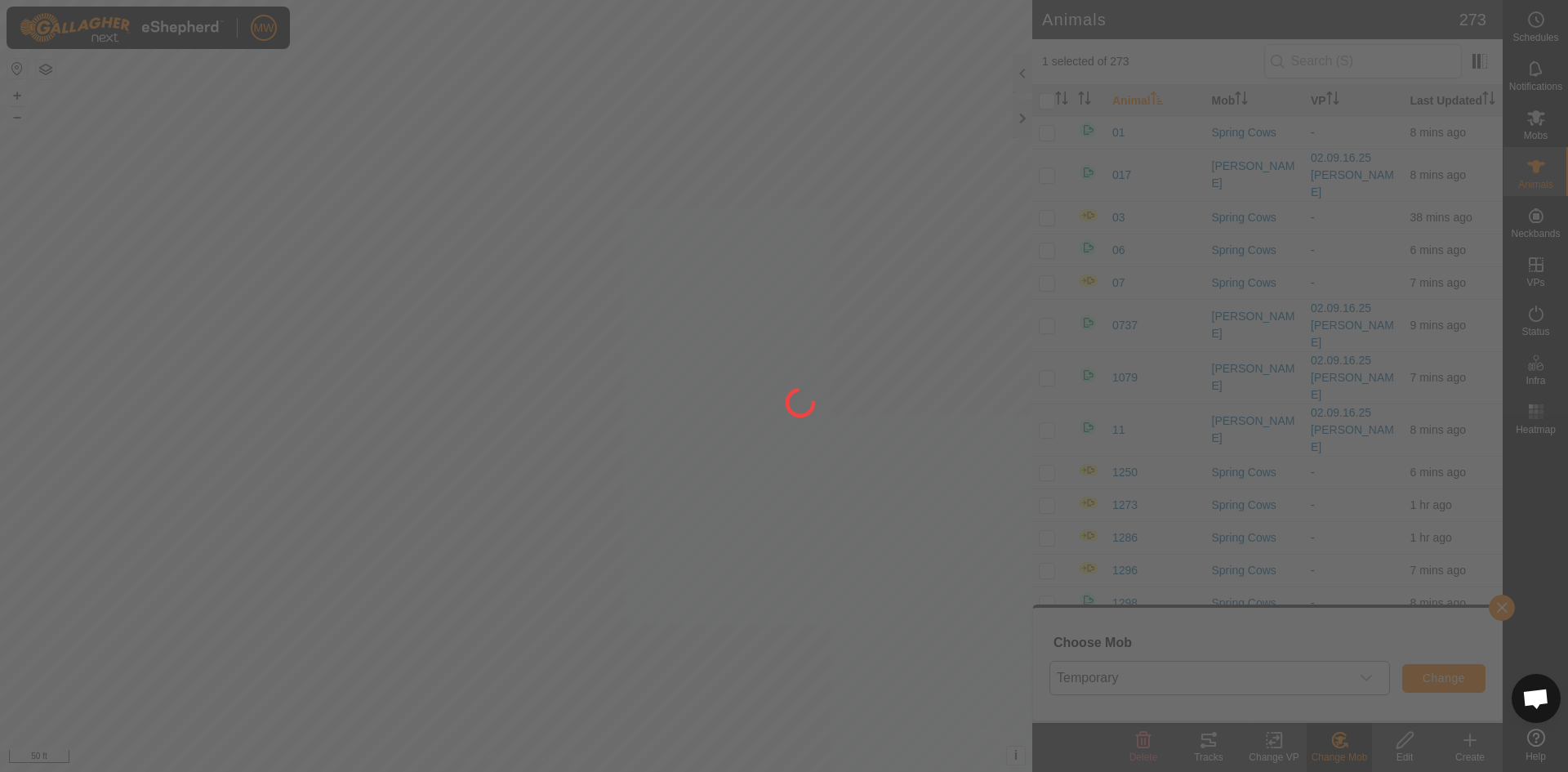
checkbox input "false"
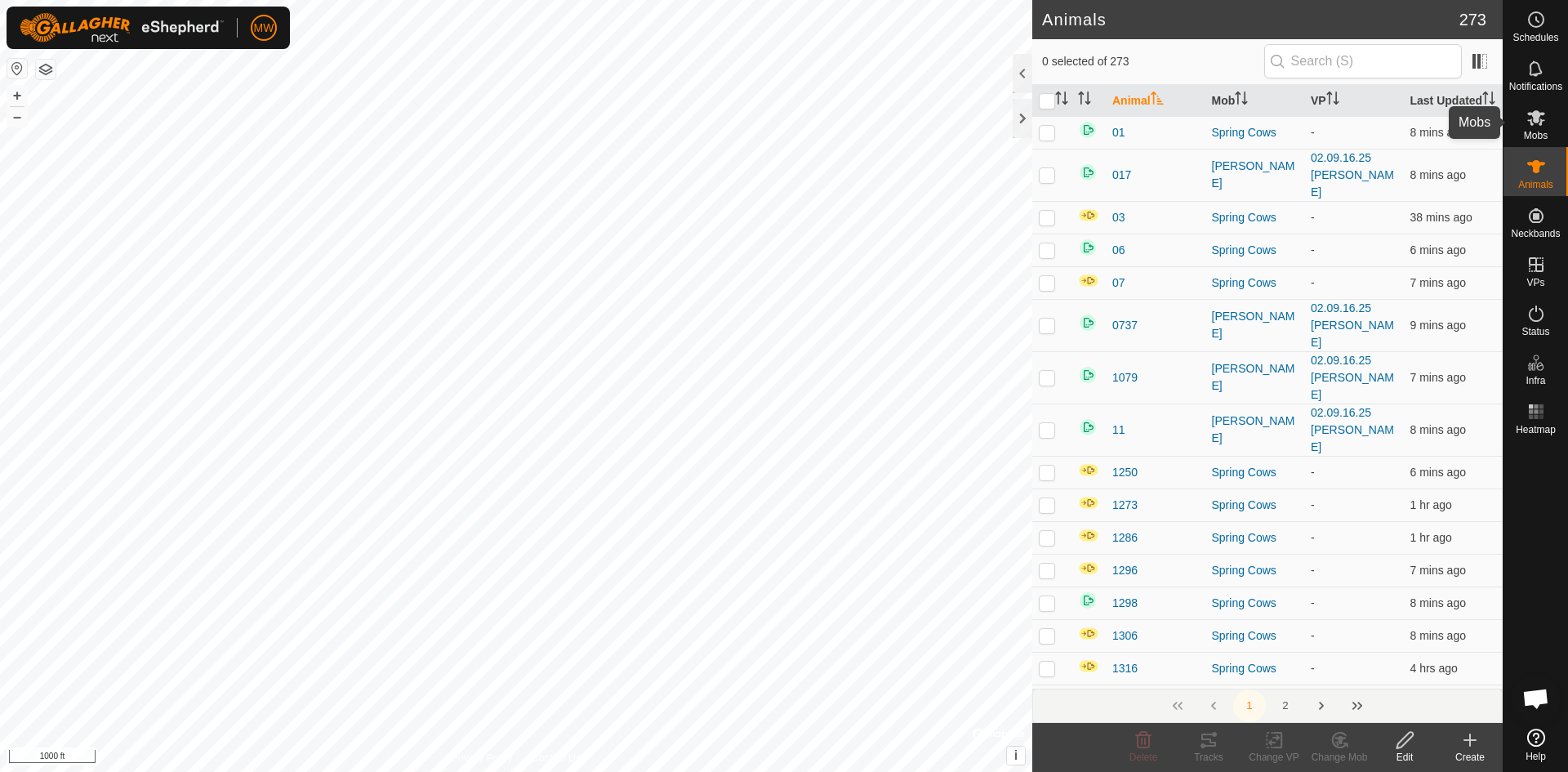
click at [1532, 122] on icon at bounding box center [1536, 118] width 20 height 20
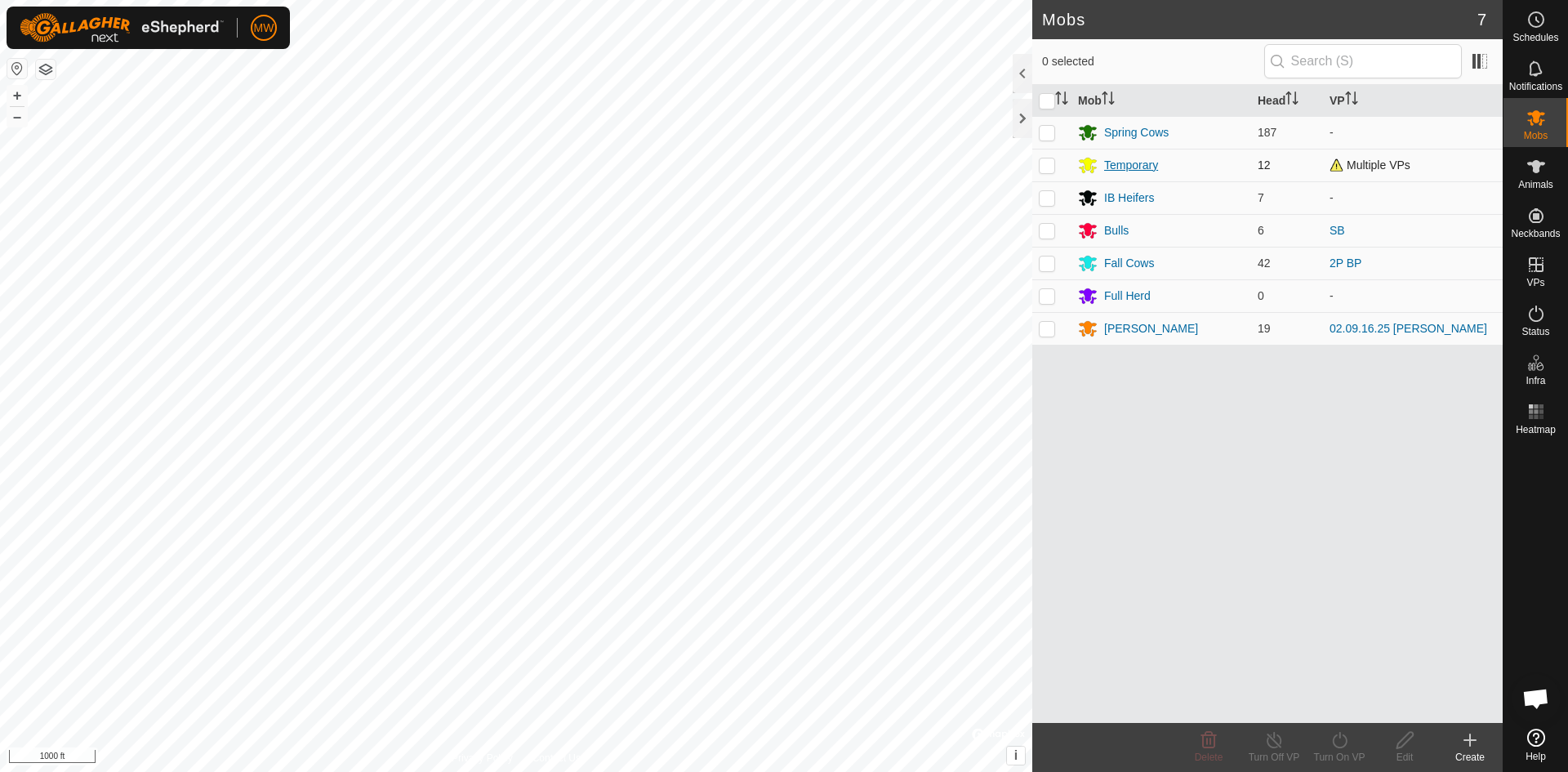
click at [1113, 163] on div "Temporary" at bounding box center [1131, 165] width 54 height 17
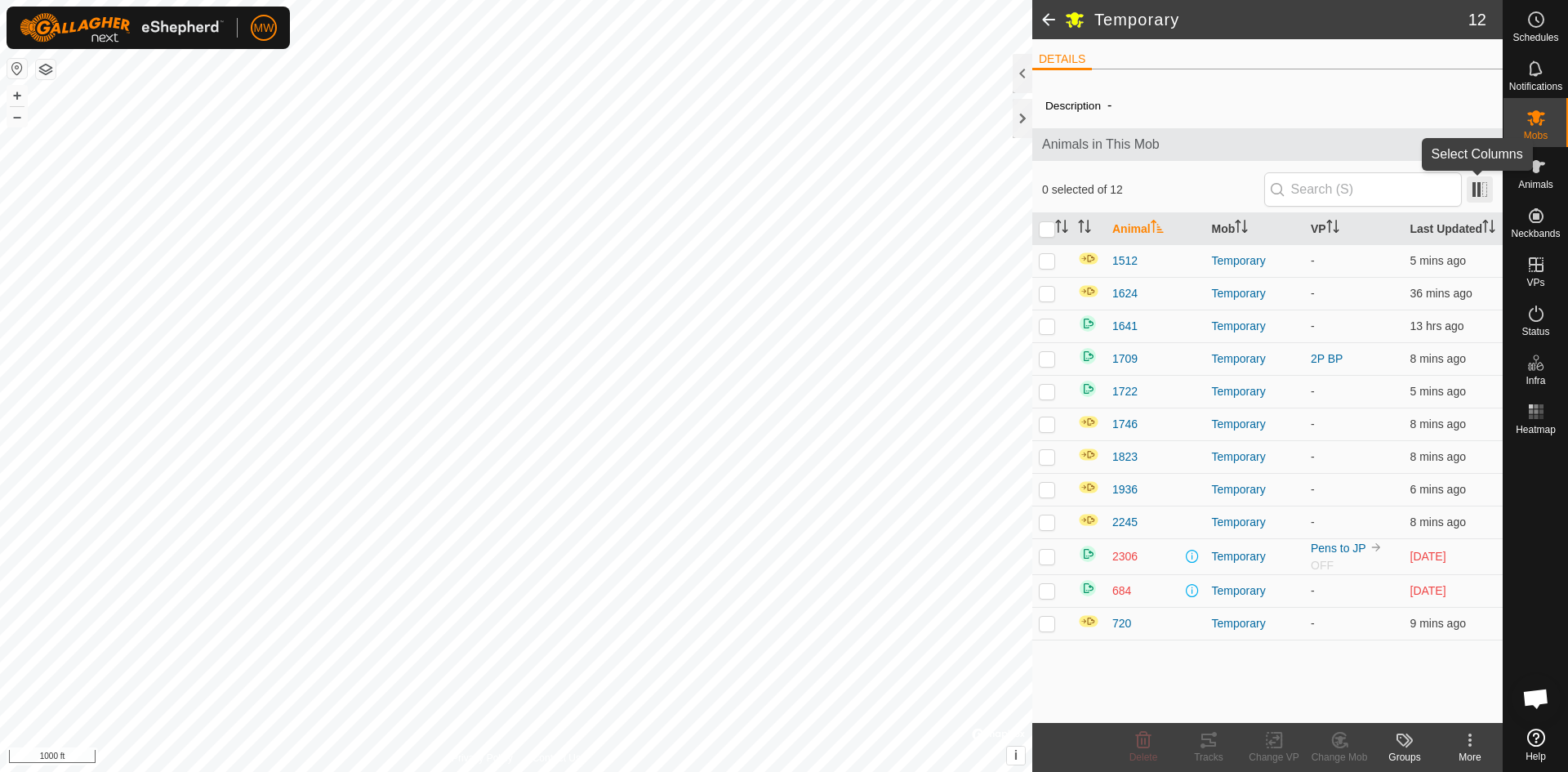
click at [1484, 192] on span at bounding box center [1479, 190] width 27 height 27
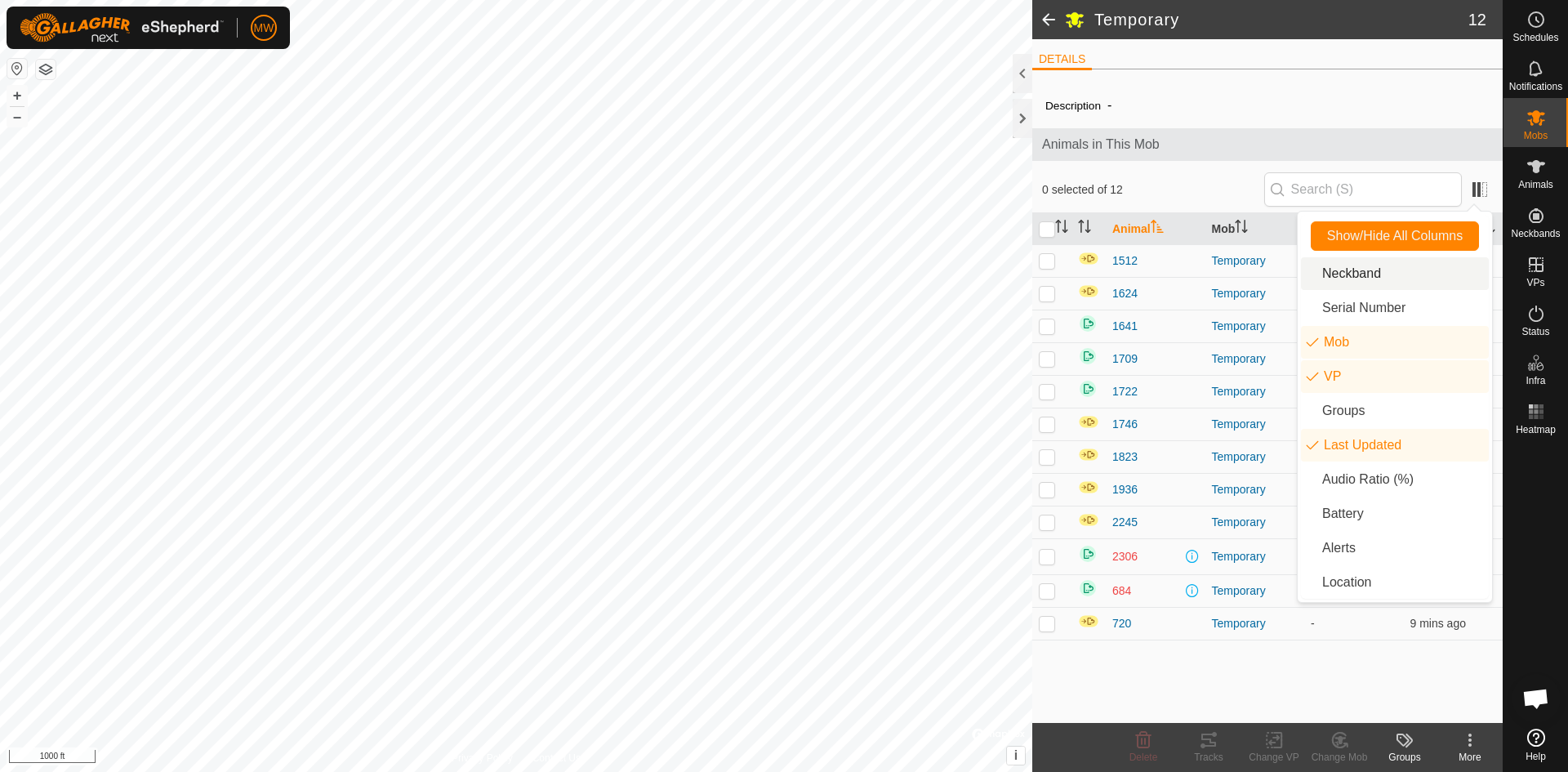
click at [1348, 273] on li "Neckband" at bounding box center [1394, 273] width 188 height 32
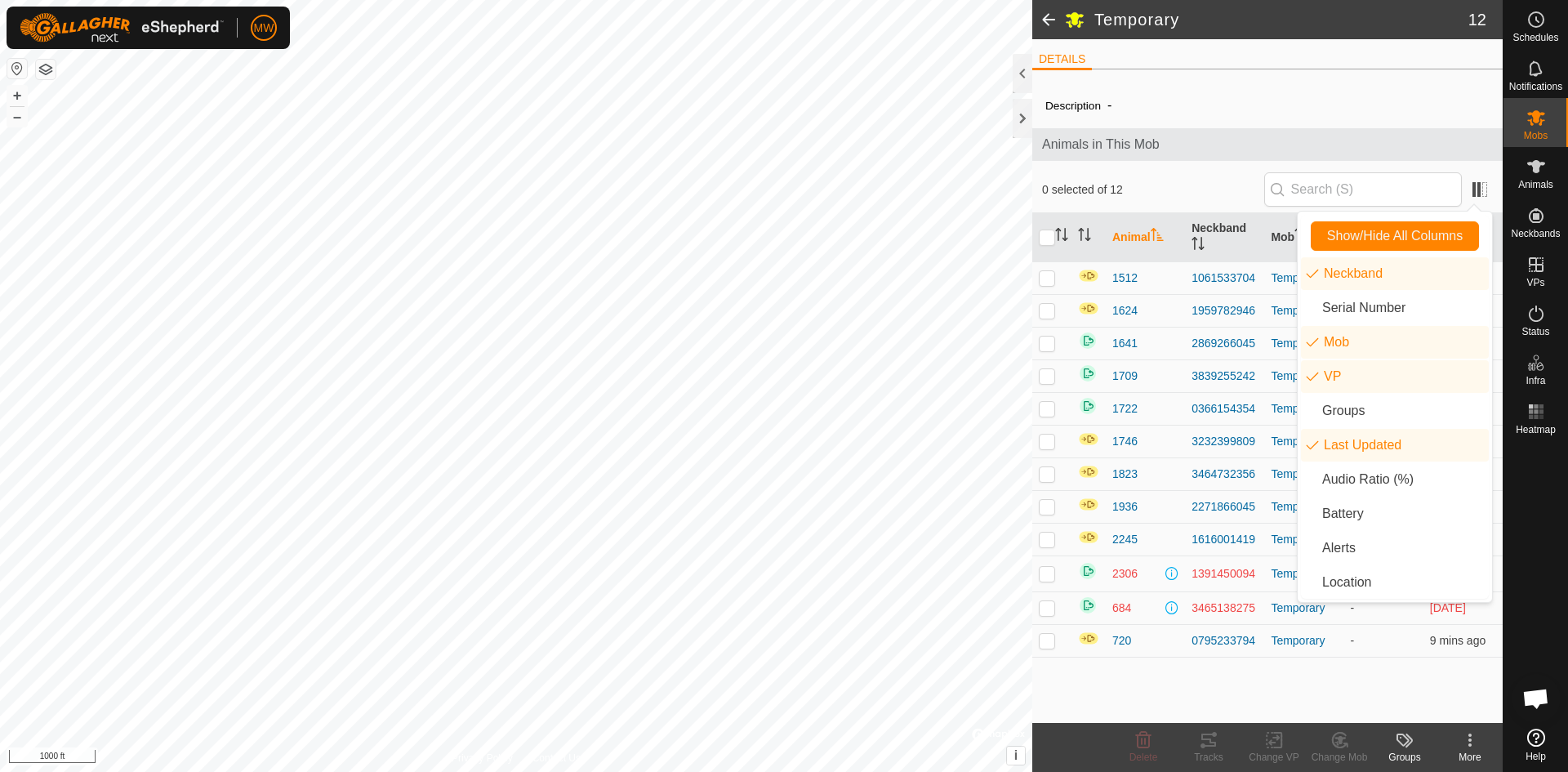
click at [1325, 147] on span "Animals in This Mob" at bounding box center [1267, 145] width 451 height 20
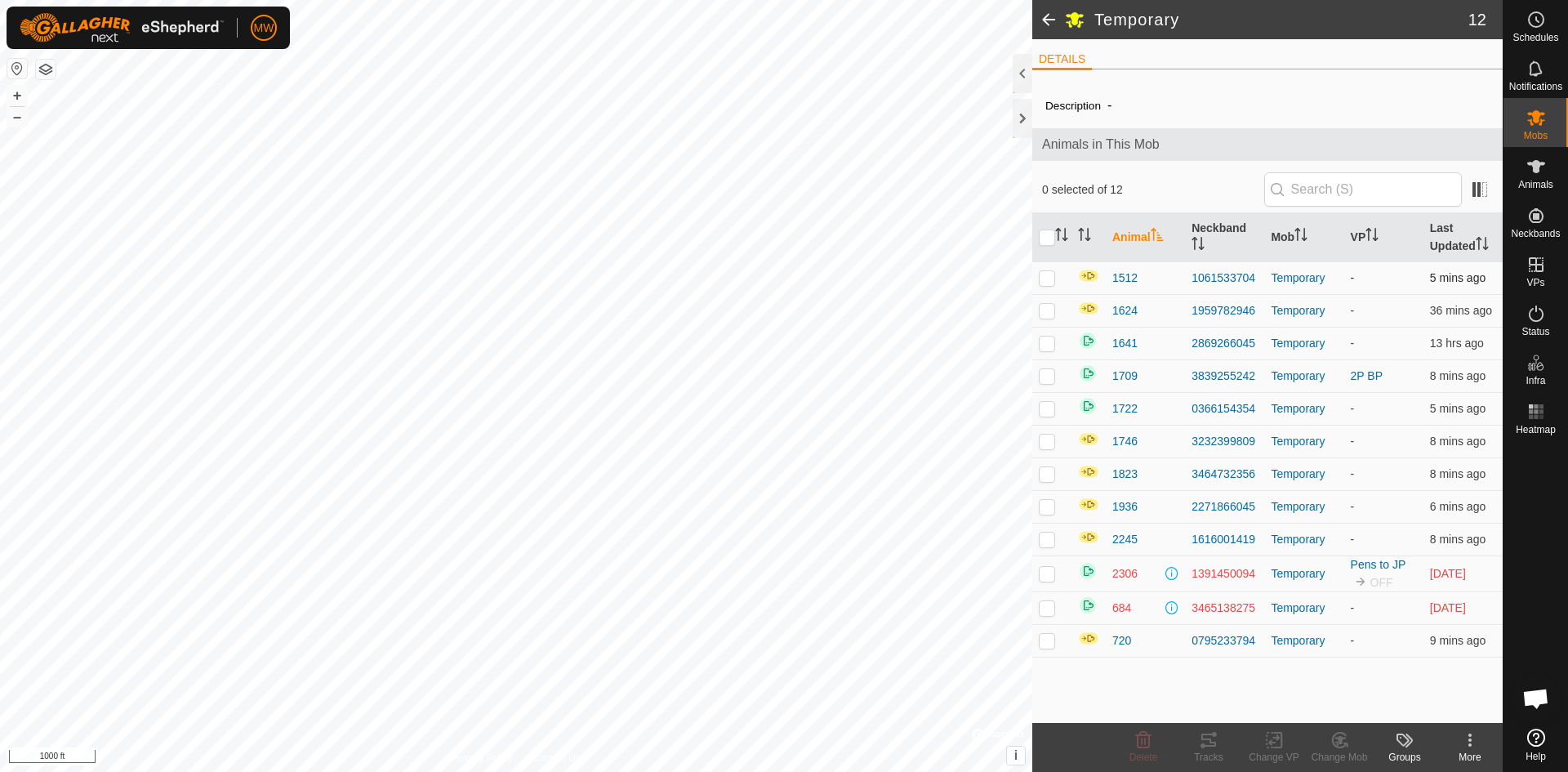
click at [1057, 277] on td at bounding box center [1051, 277] width 39 height 32
checkbox input "true"
drag, startPoint x: 1057, startPoint y: 277, endPoint x: 1076, endPoint y: 257, distance: 27.6
click at [1474, 637] on tbody "1512 1061533704 Temporary - 5 mins ago 1624 1959782946 Temporary - 36 mins ago …" at bounding box center [1267, 458] width 470 height 395
drag, startPoint x: 1112, startPoint y: 282, endPoint x: 1479, endPoint y: 720, distance: 571.4
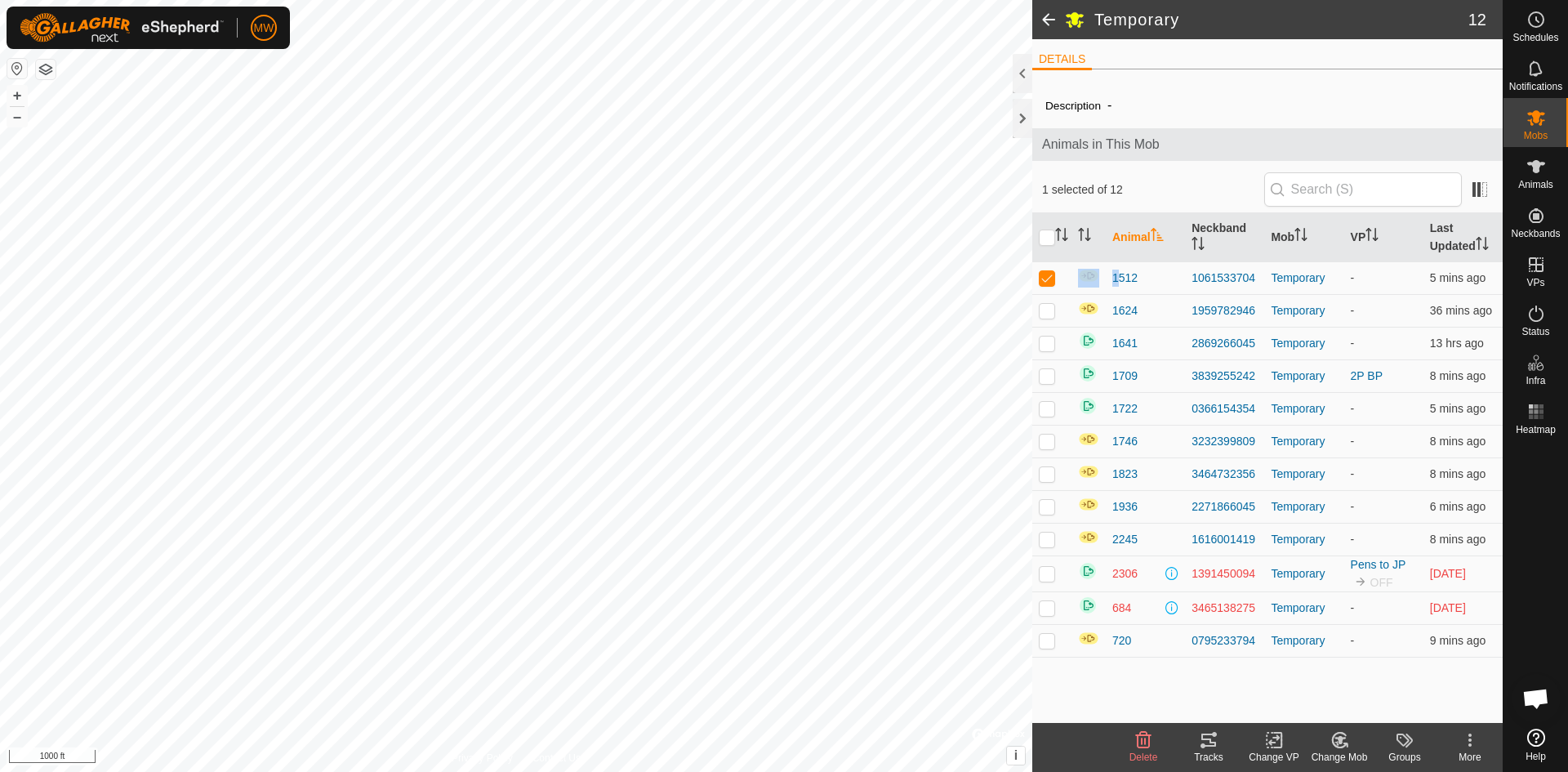
click at [1479, 720] on div "Description - Animals in This Mob 1 selected of 12 Animal Neckband Mob VP Last …" at bounding box center [1267, 403] width 470 height 640
copy table "Animal Neckband Mob VP Last Updated"
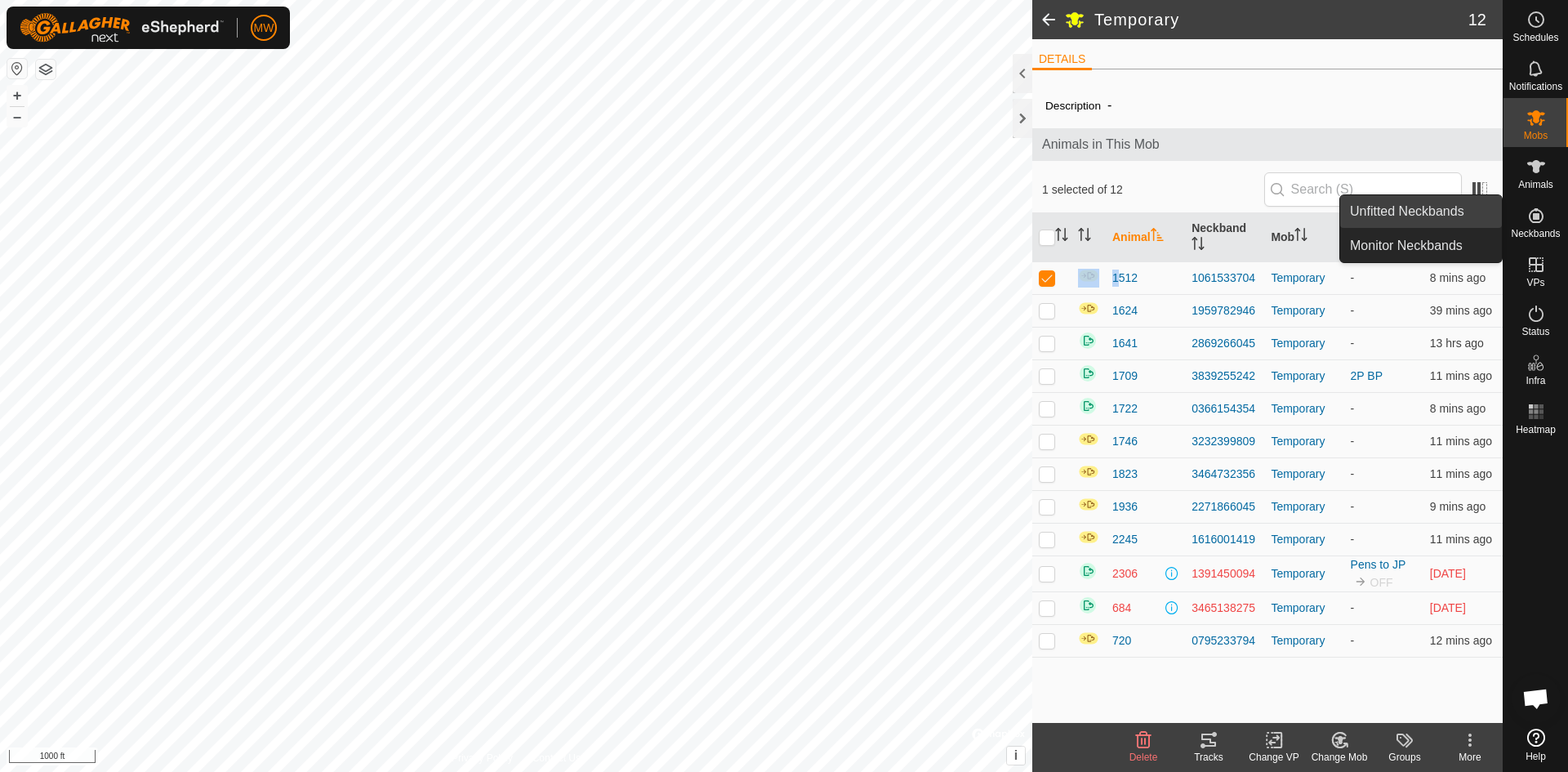
drag, startPoint x: 1498, startPoint y: 216, endPoint x: 1440, endPoint y: 208, distance: 58.5
click at [1440, 211] on link "Unfitted Neckbands" at bounding box center [1421, 211] width 162 height 32
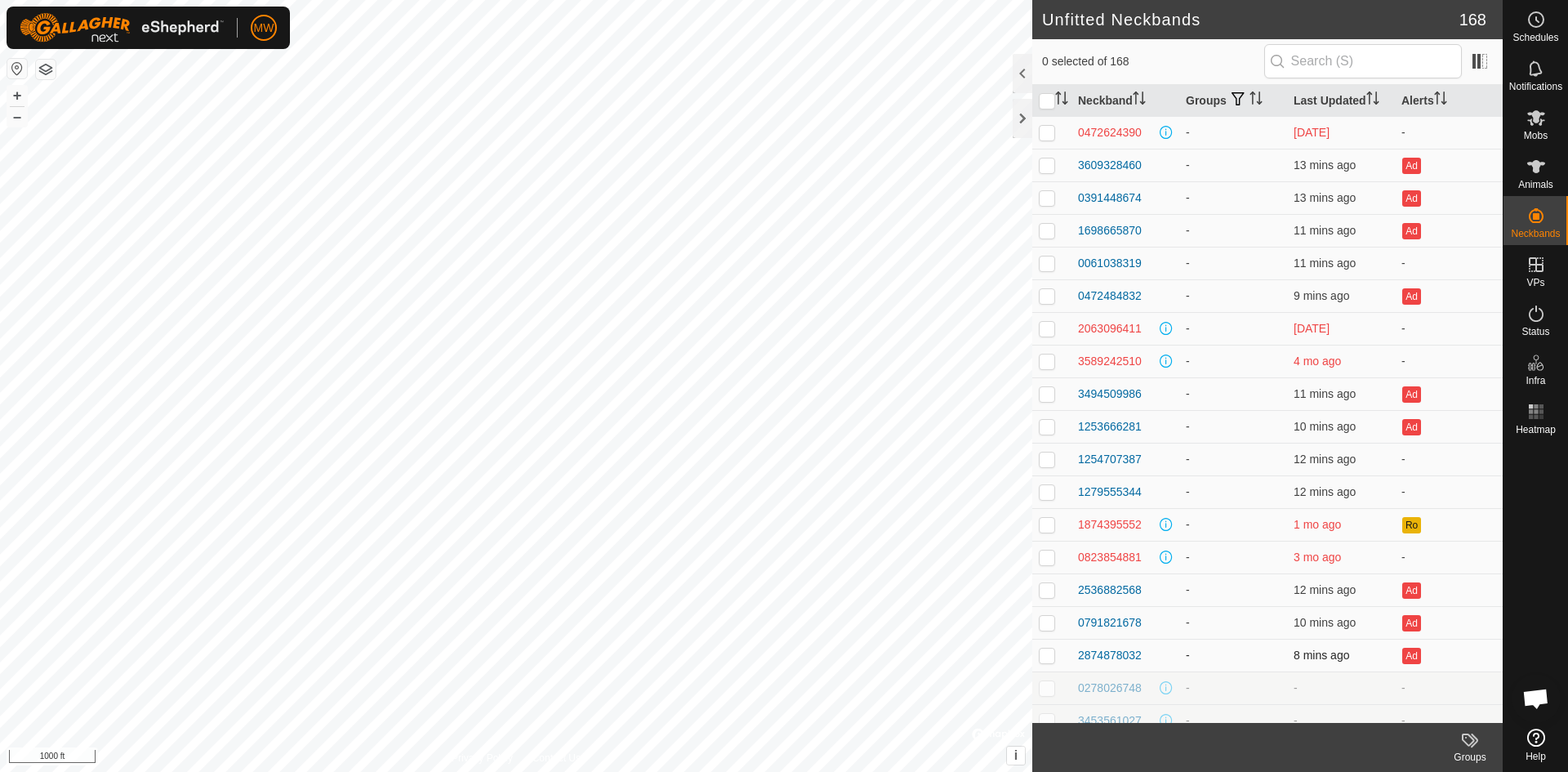
drag, startPoint x: 1071, startPoint y: 128, endPoint x: 1438, endPoint y: 663, distance: 648.8
copy tbody "0472624390 - 7 days ago - 3609328460 - 13 mins ago Ad 0391448674 - 13 mins ago …"
click at [1418, 674] on td "-" at bounding box center [1449, 687] width 108 height 32
click at [1529, 110] on icon at bounding box center [1536, 118] width 20 height 20
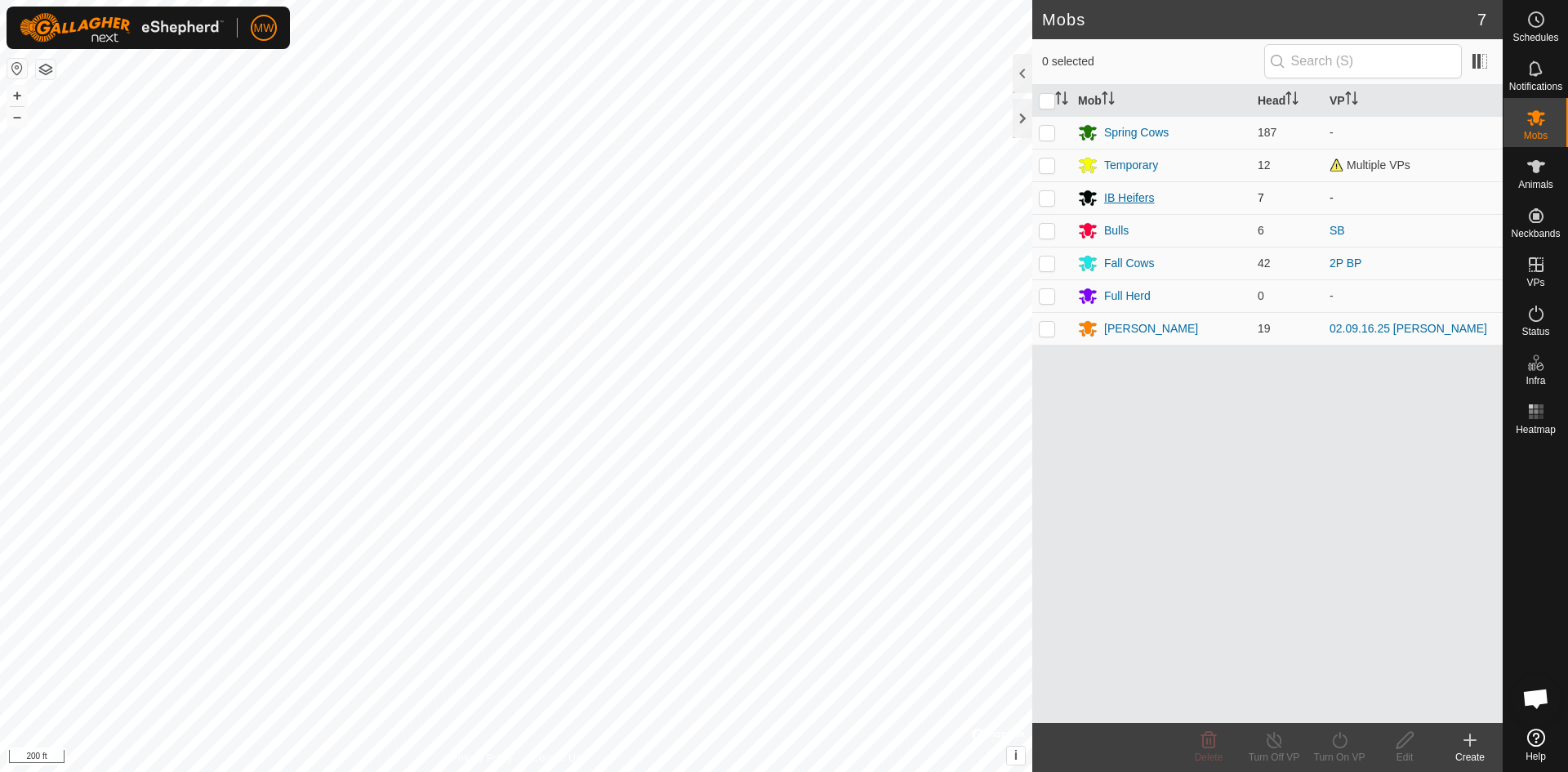
click at [1128, 195] on div "IB Heifers" at bounding box center [1129, 198] width 50 height 17
